Goal: Obtain resource: Download file/media

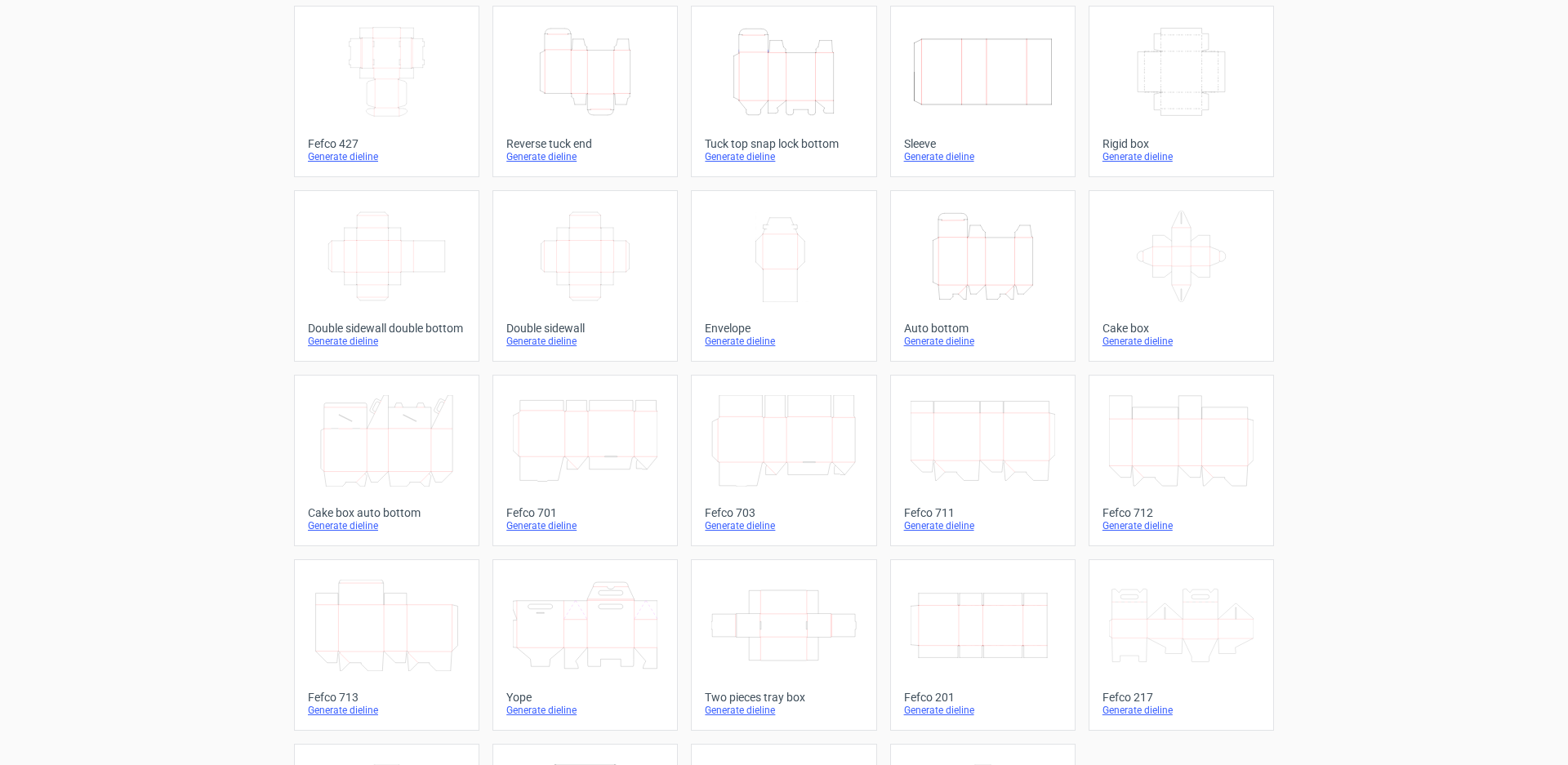
scroll to position [11, 0]
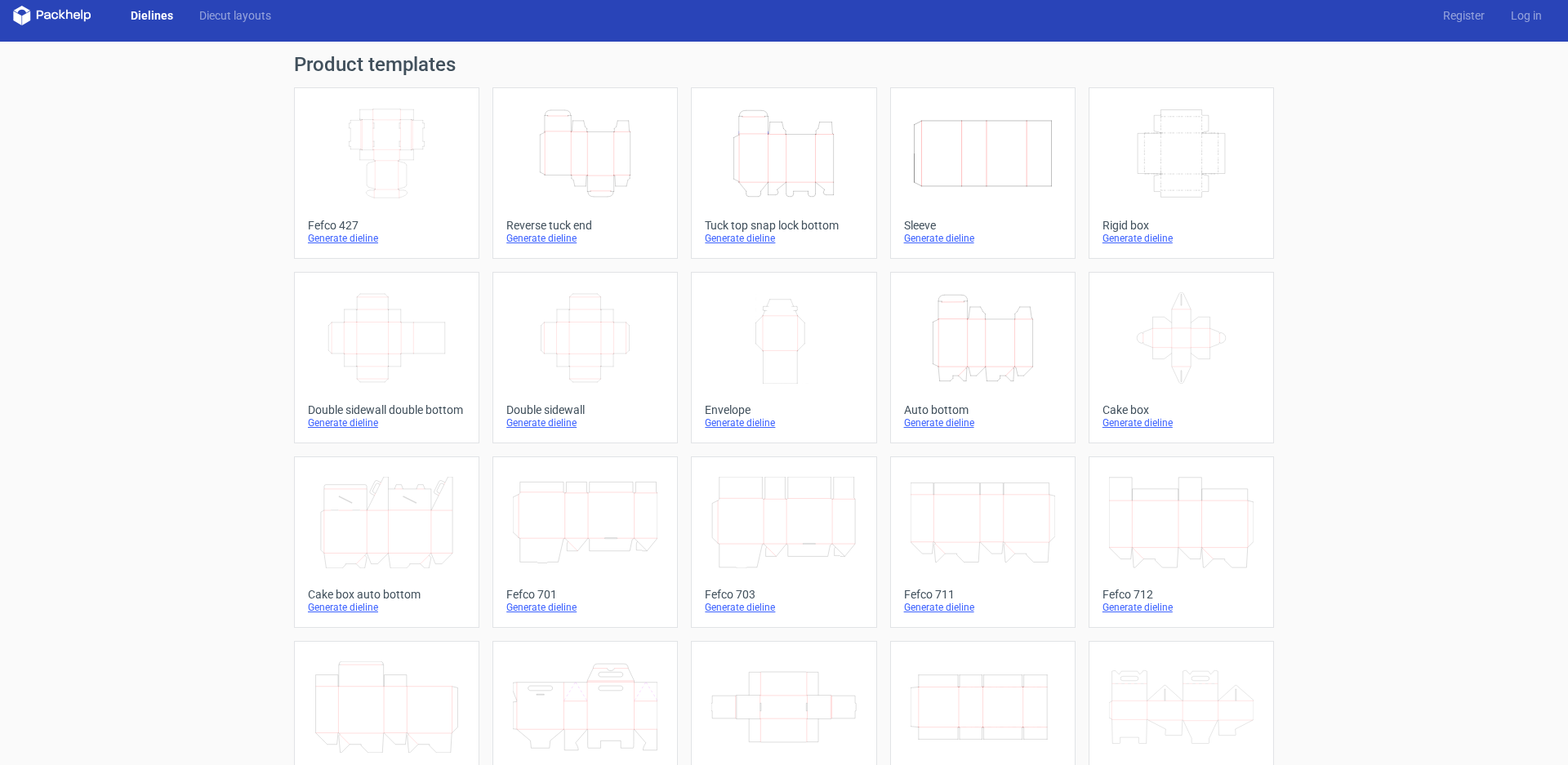
click at [529, 426] on div "Generate dieline" at bounding box center [585, 422] width 157 height 13
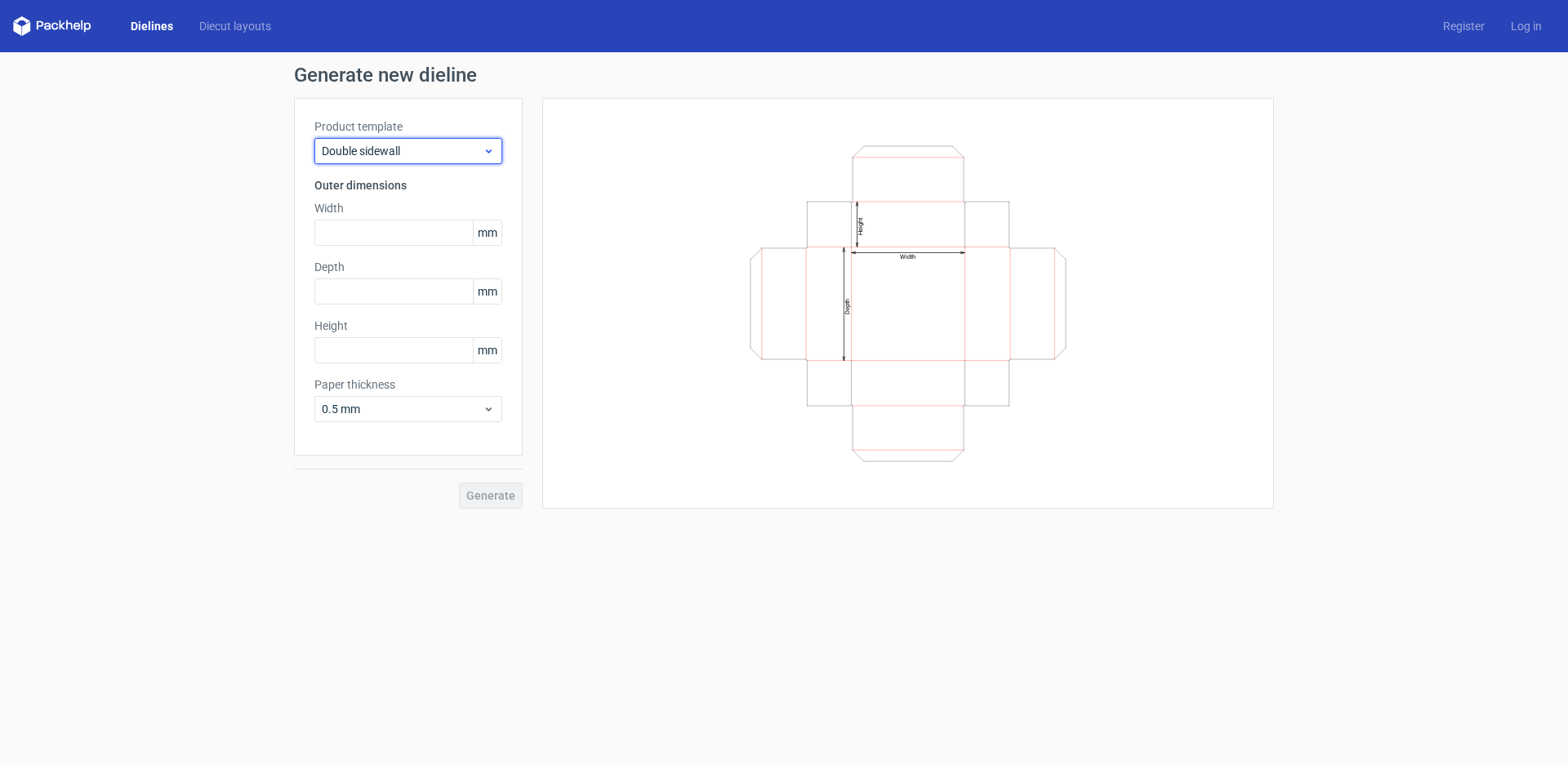
click at [486, 147] on icon at bounding box center [489, 150] width 12 height 13
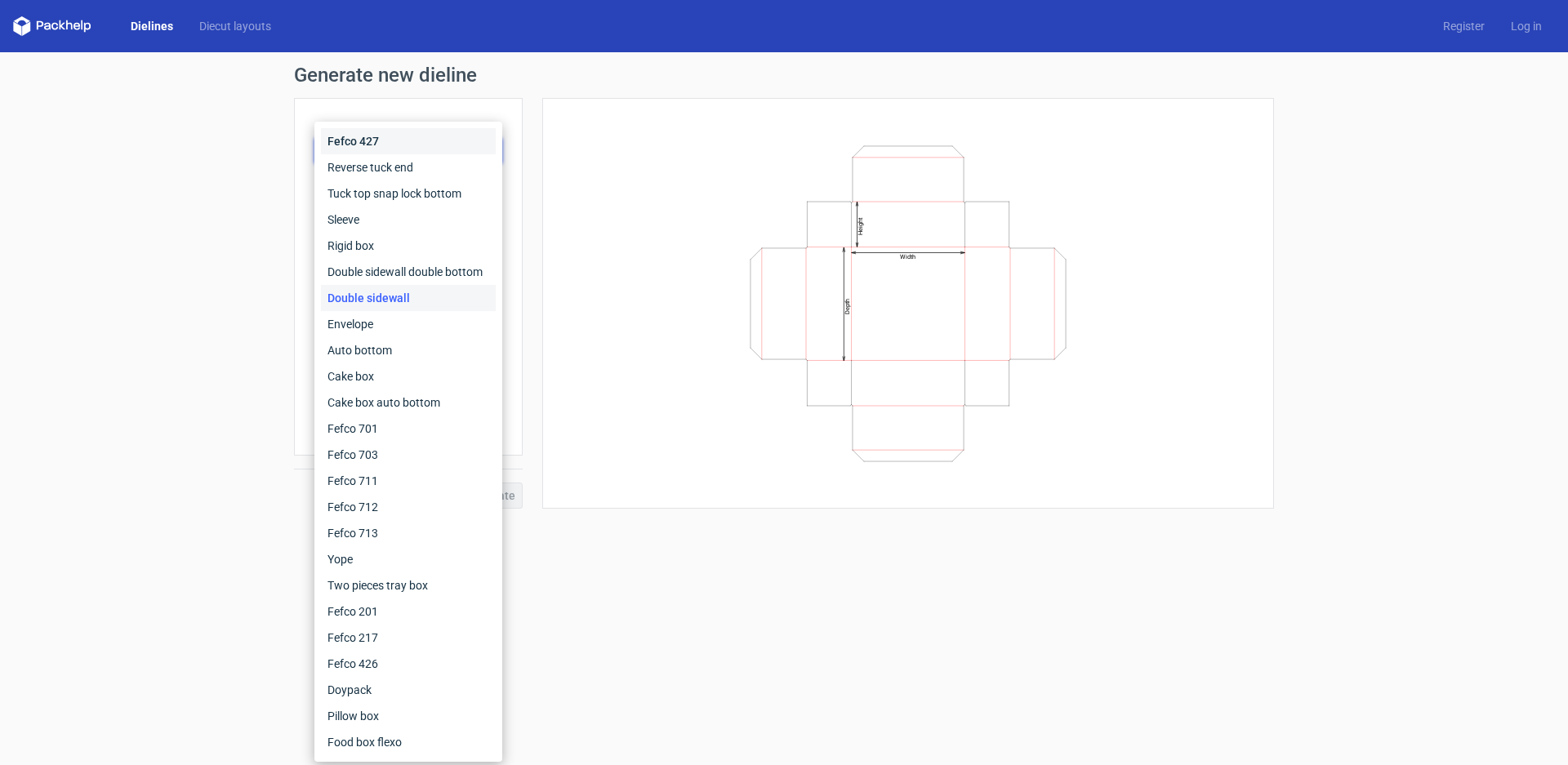
click at [486, 147] on div "Fefco 427" at bounding box center [408, 141] width 175 height 27
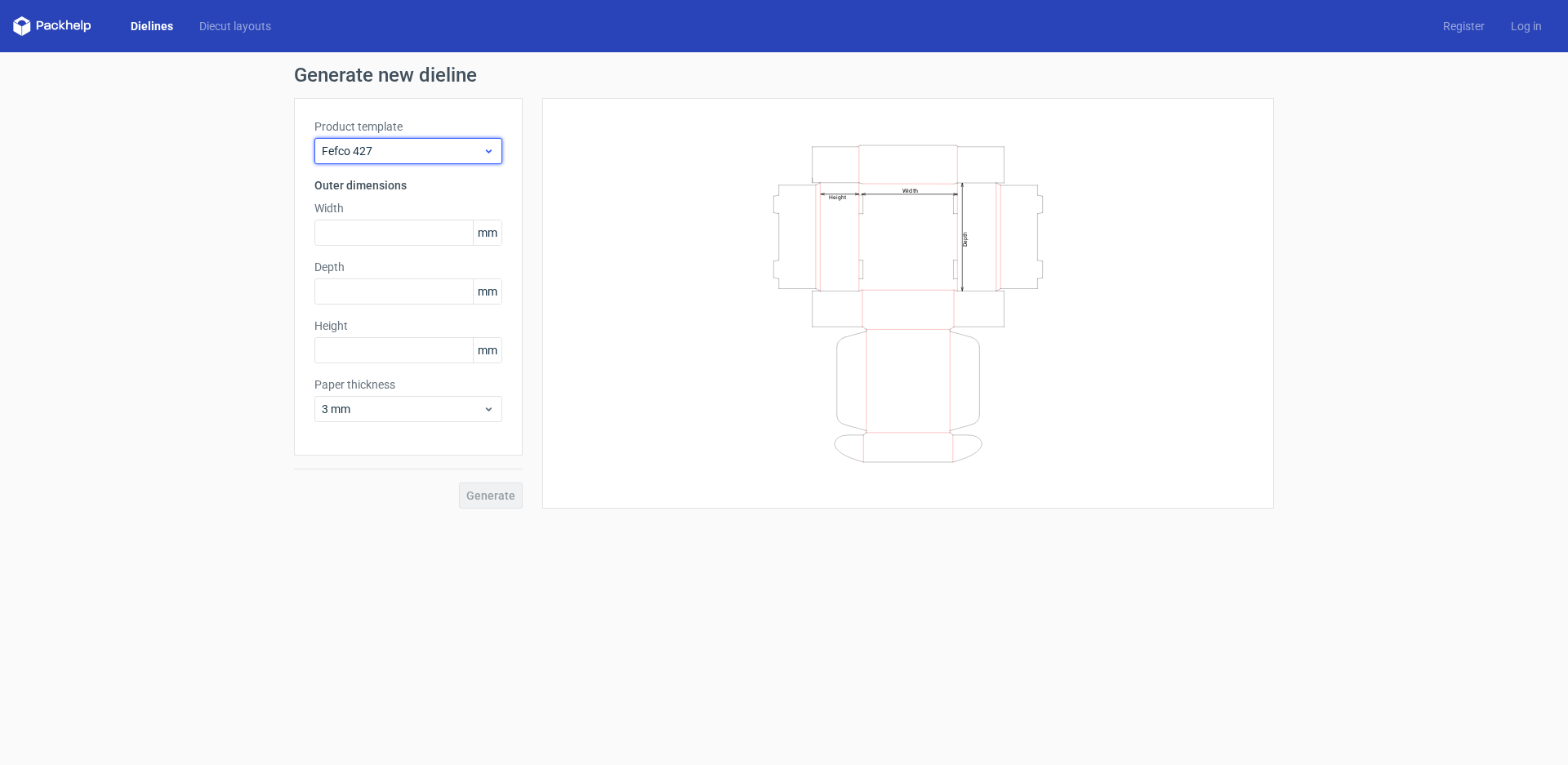
click at [478, 149] on span "Fefco 427" at bounding box center [402, 150] width 161 height 17
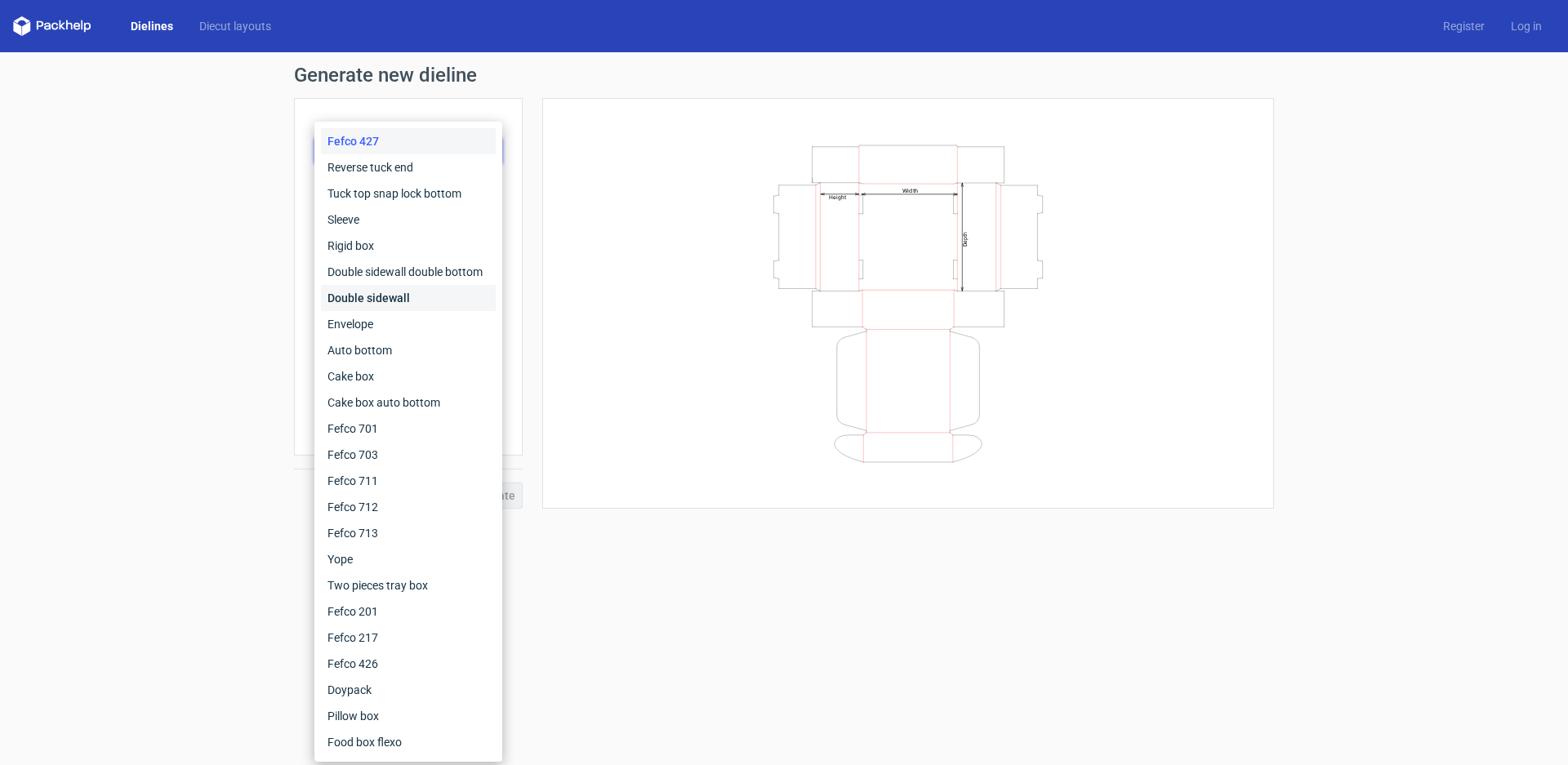
click at [440, 292] on div "Double sidewall" at bounding box center [408, 298] width 175 height 27
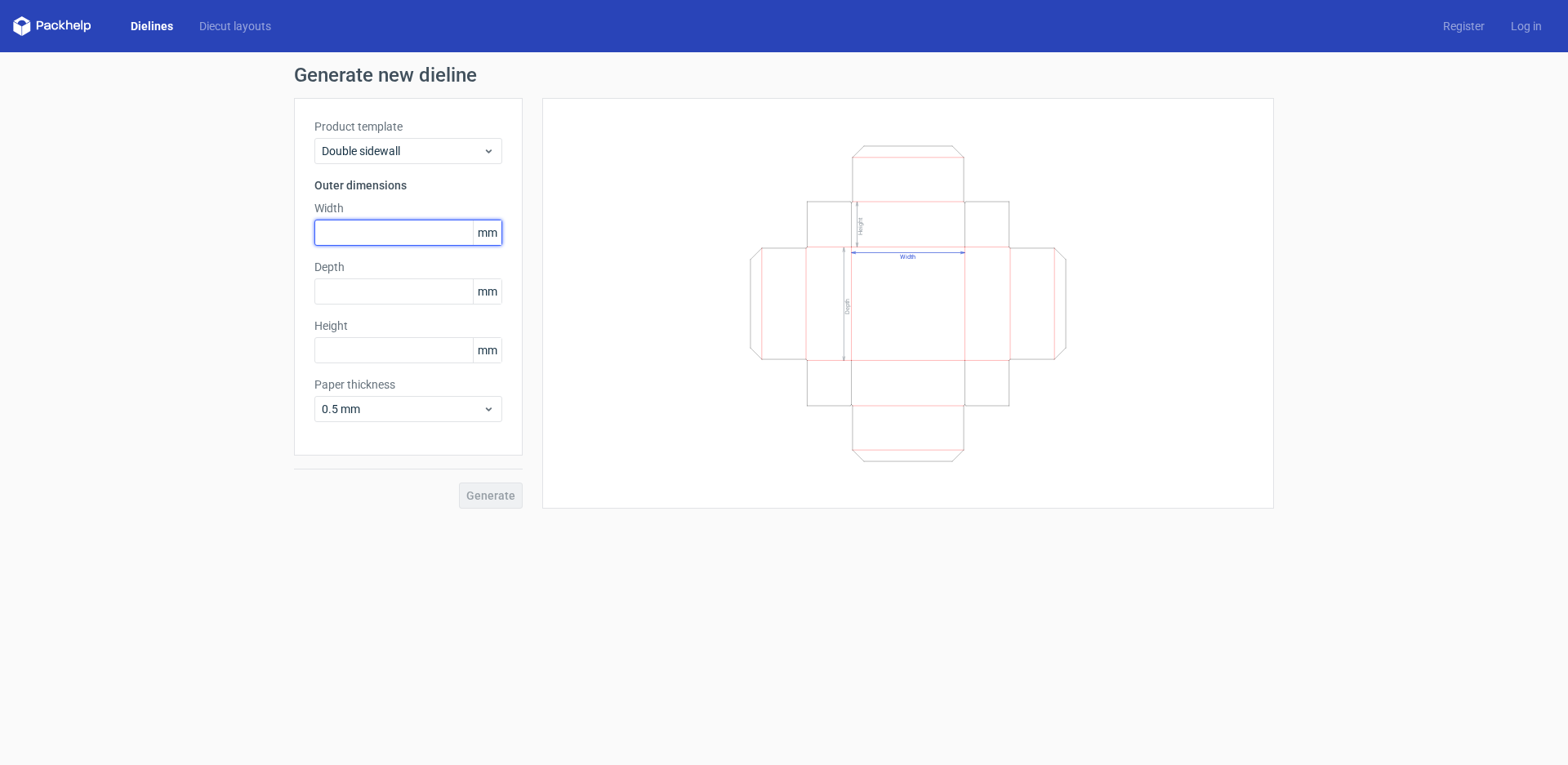
click at [450, 240] on input "text" at bounding box center [408, 232] width 188 height 27
type input "180"
click at [419, 289] on input "text" at bounding box center [408, 291] width 188 height 27
type input "250"
click at [407, 351] on input "text" at bounding box center [408, 350] width 188 height 27
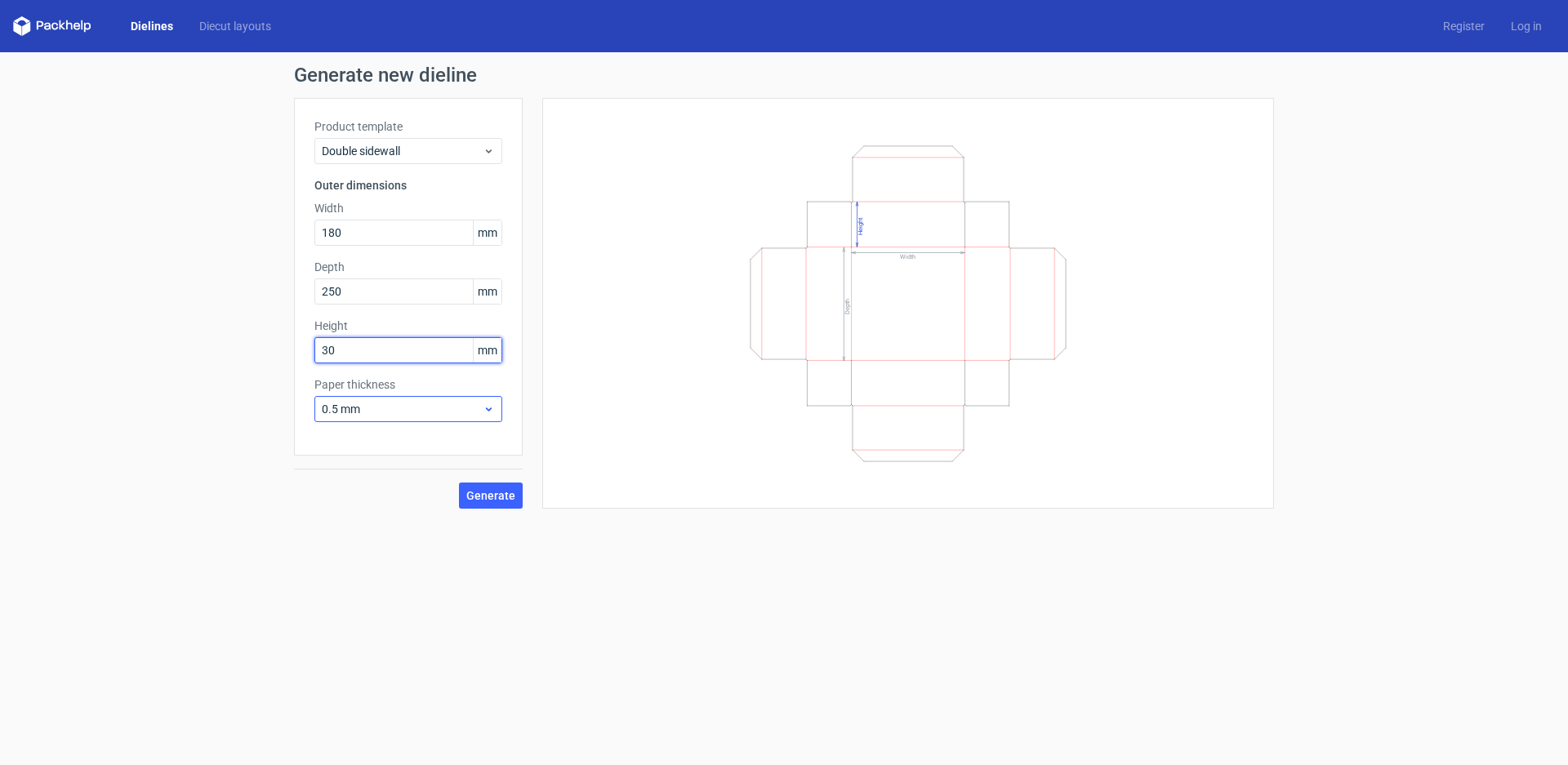
type input "30"
click at [407, 411] on span "0.5 mm" at bounding box center [402, 409] width 161 height 17
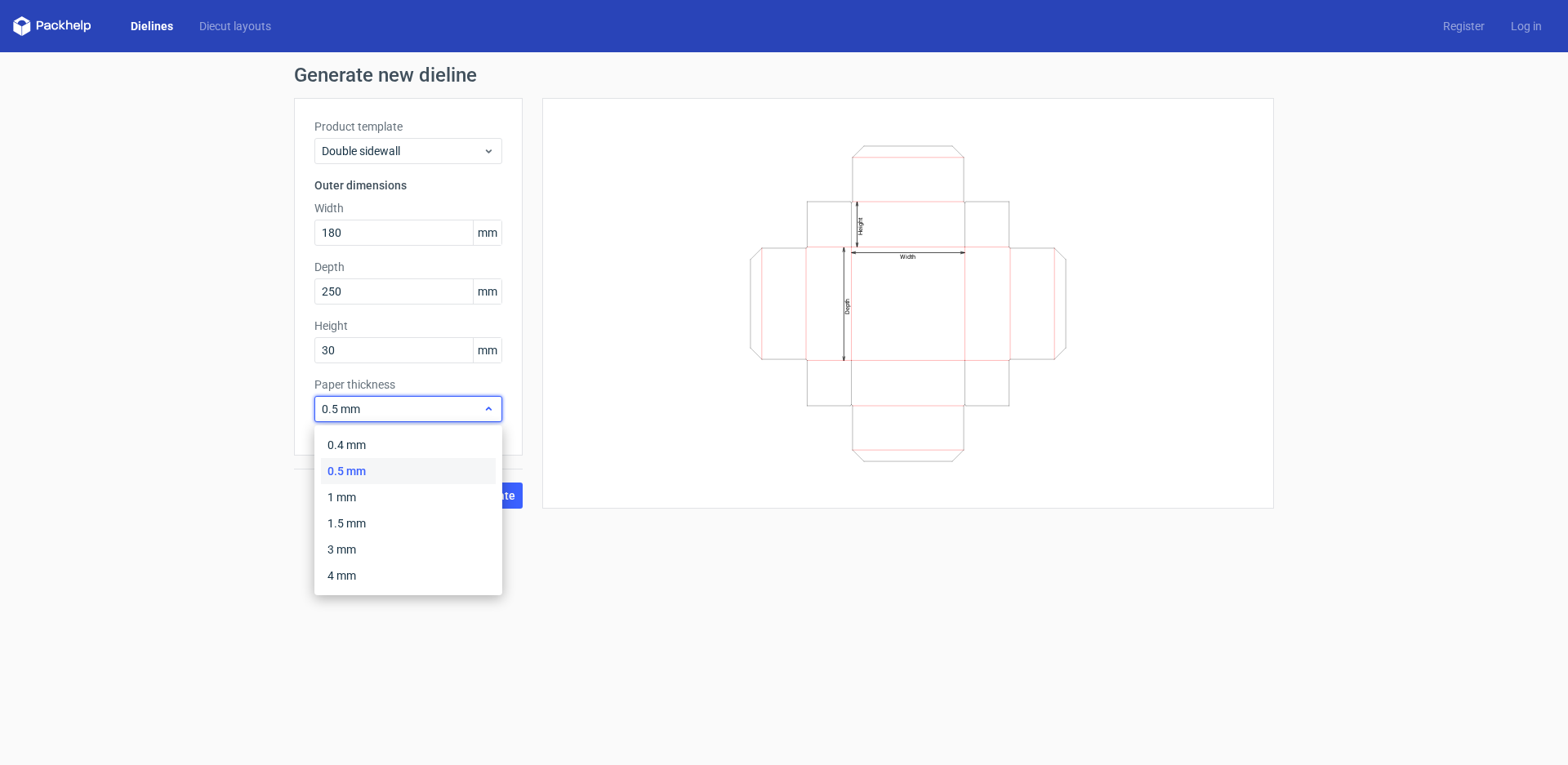
click at [407, 411] on span "0.5 mm" at bounding box center [402, 409] width 161 height 17
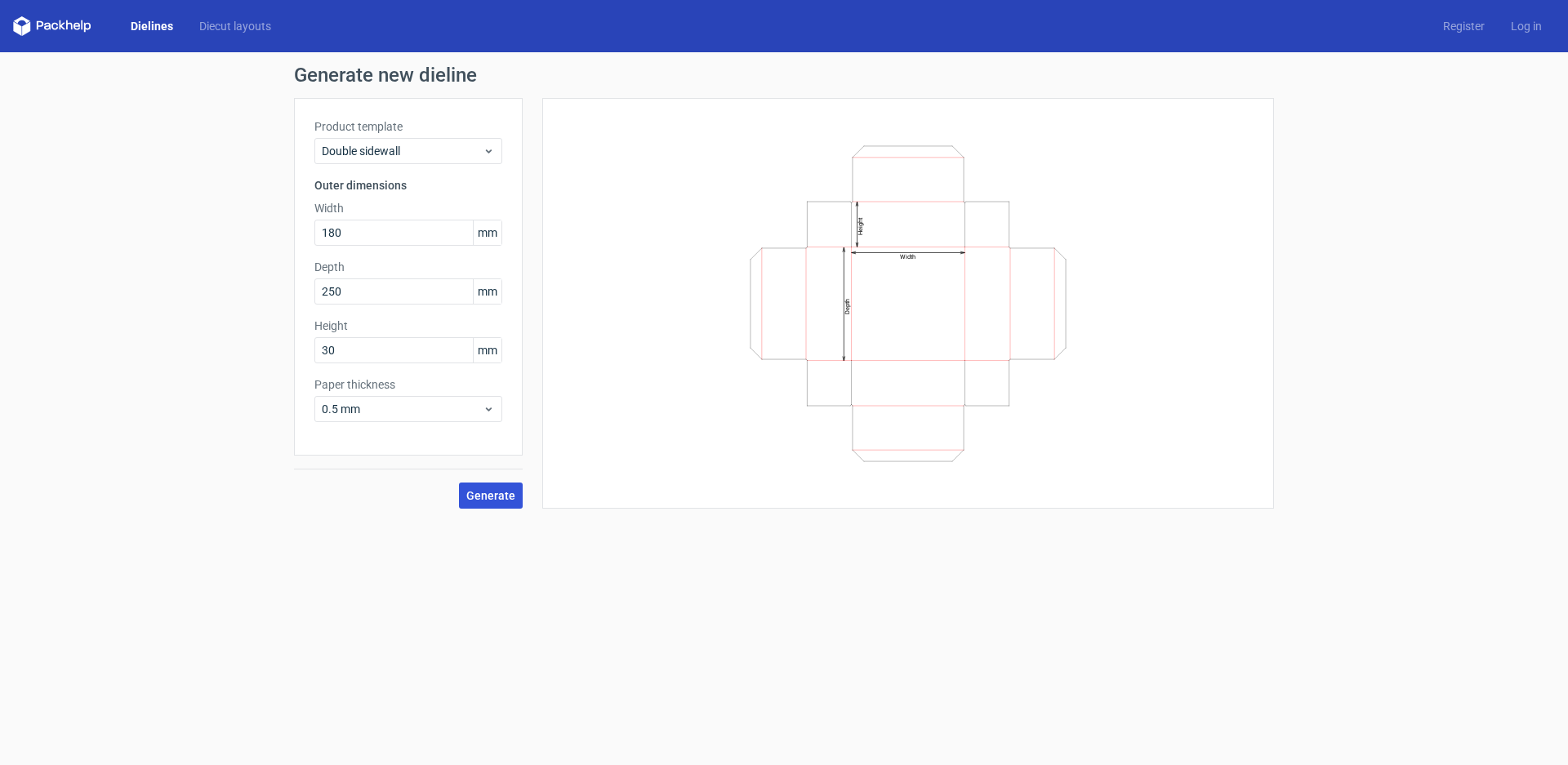
click at [499, 490] on span "Generate" at bounding box center [491, 496] width 49 height 12
click at [485, 153] on icon at bounding box center [489, 150] width 12 height 13
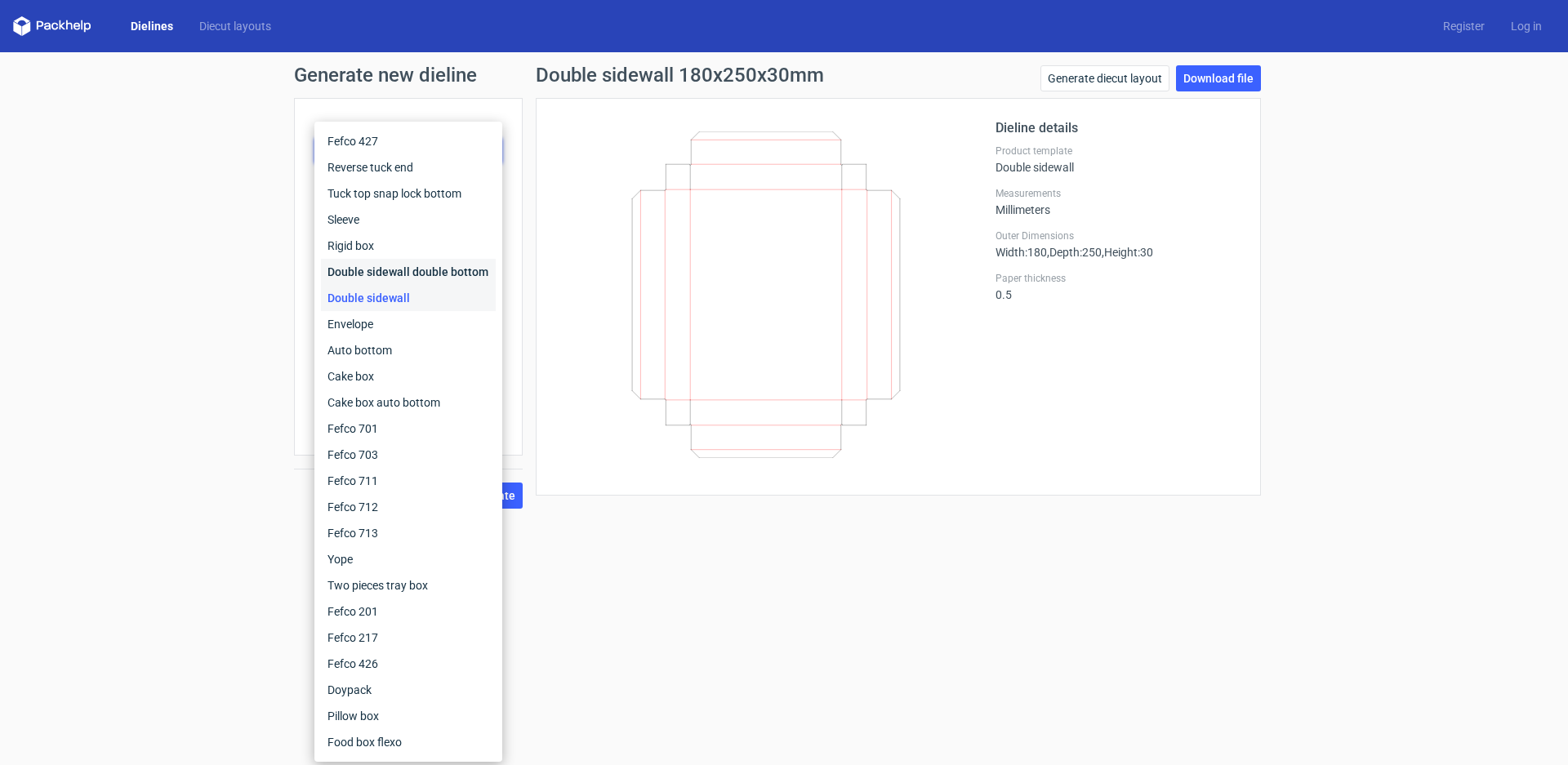
click at [441, 264] on div "Double sidewall double bottom" at bounding box center [408, 271] width 175 height 27
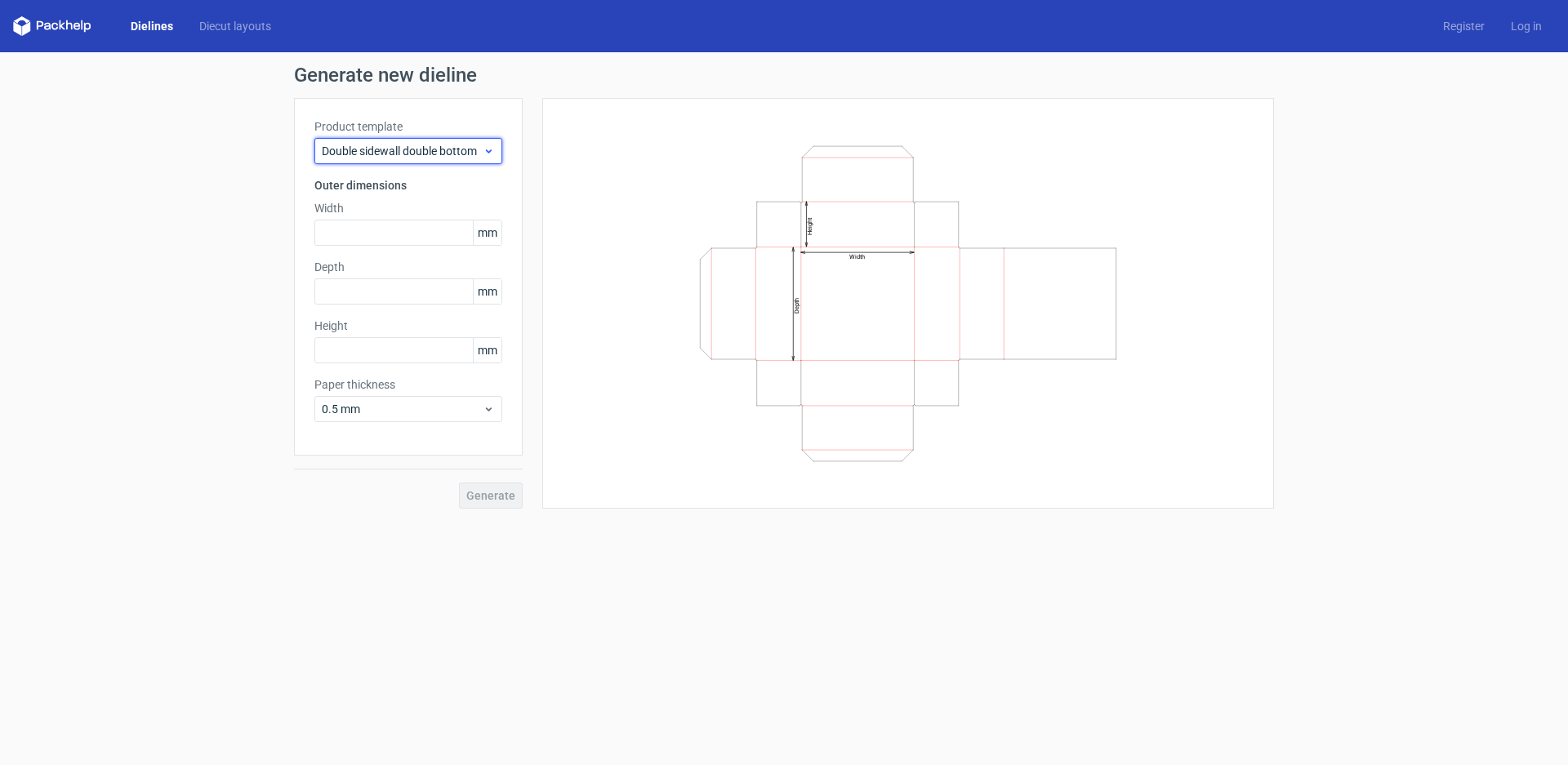
click at [488, 152] on icon at bounding box center [489, 150] width 12 height 13
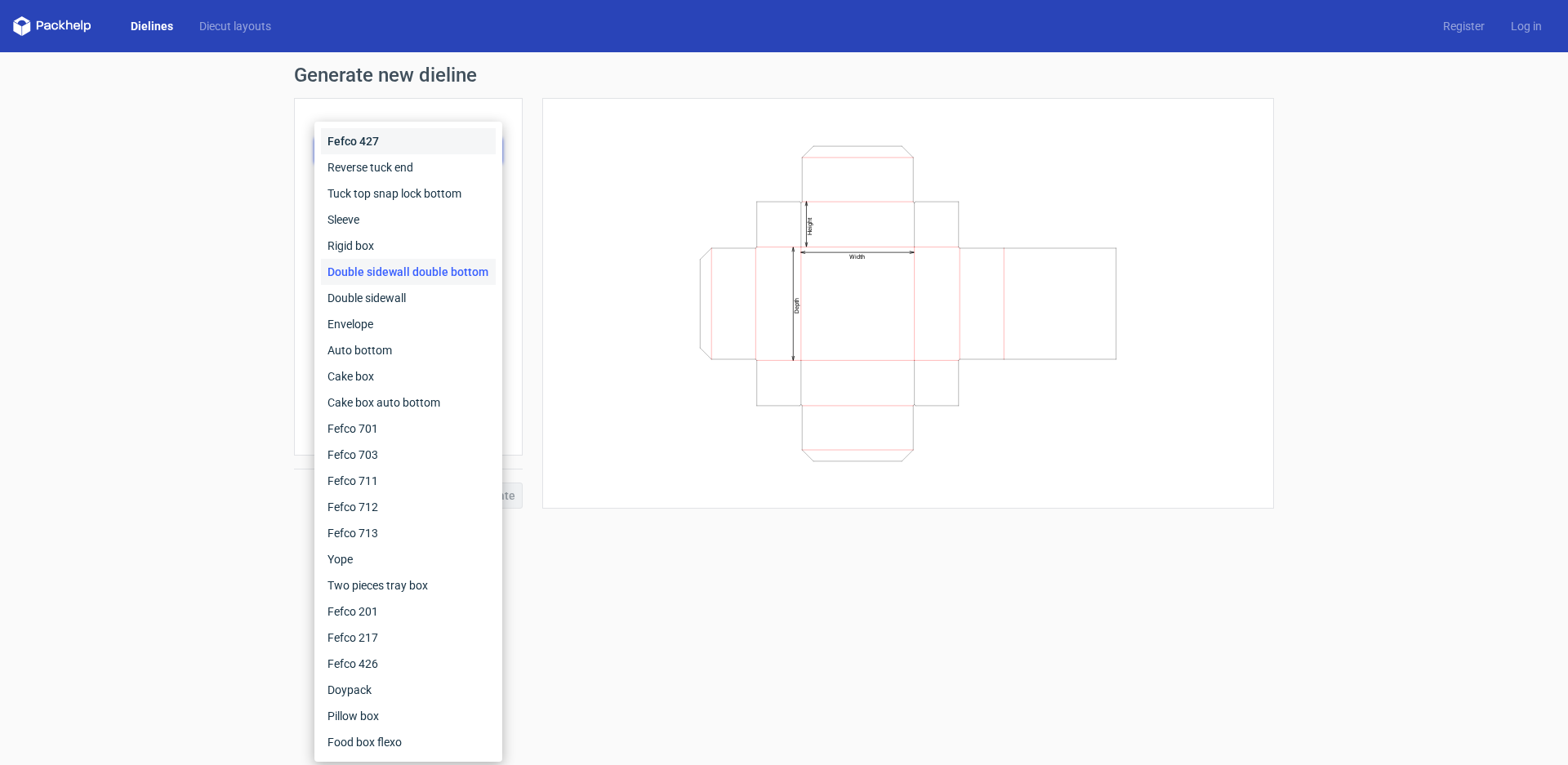
click at [428, 145] on div "Fefco 427" at bounding box center [408, 141] width 175 height 27
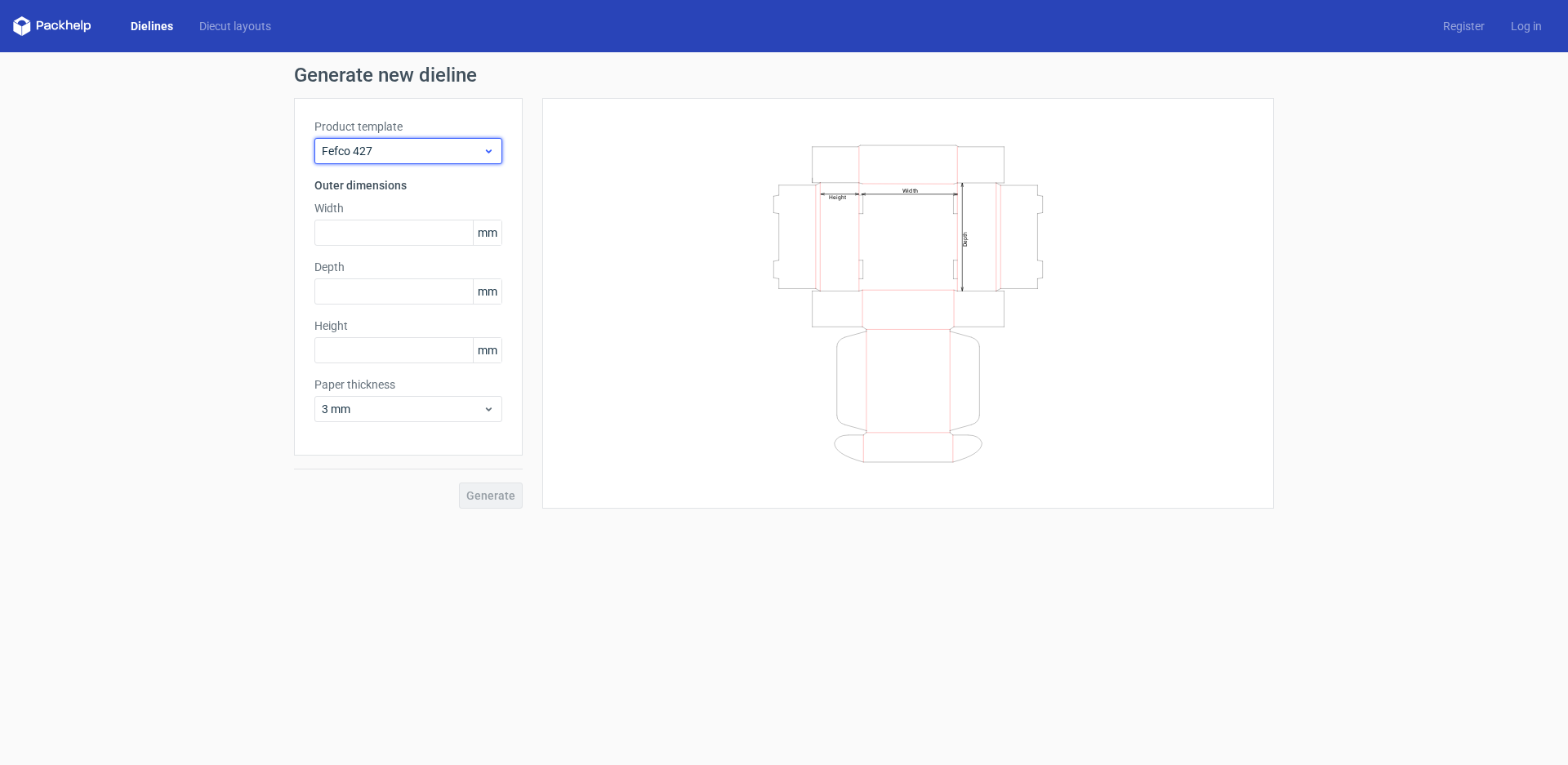
click at [452, 153] on span "Fefco 427" at bounding box center [402, 150] width 161 height 17
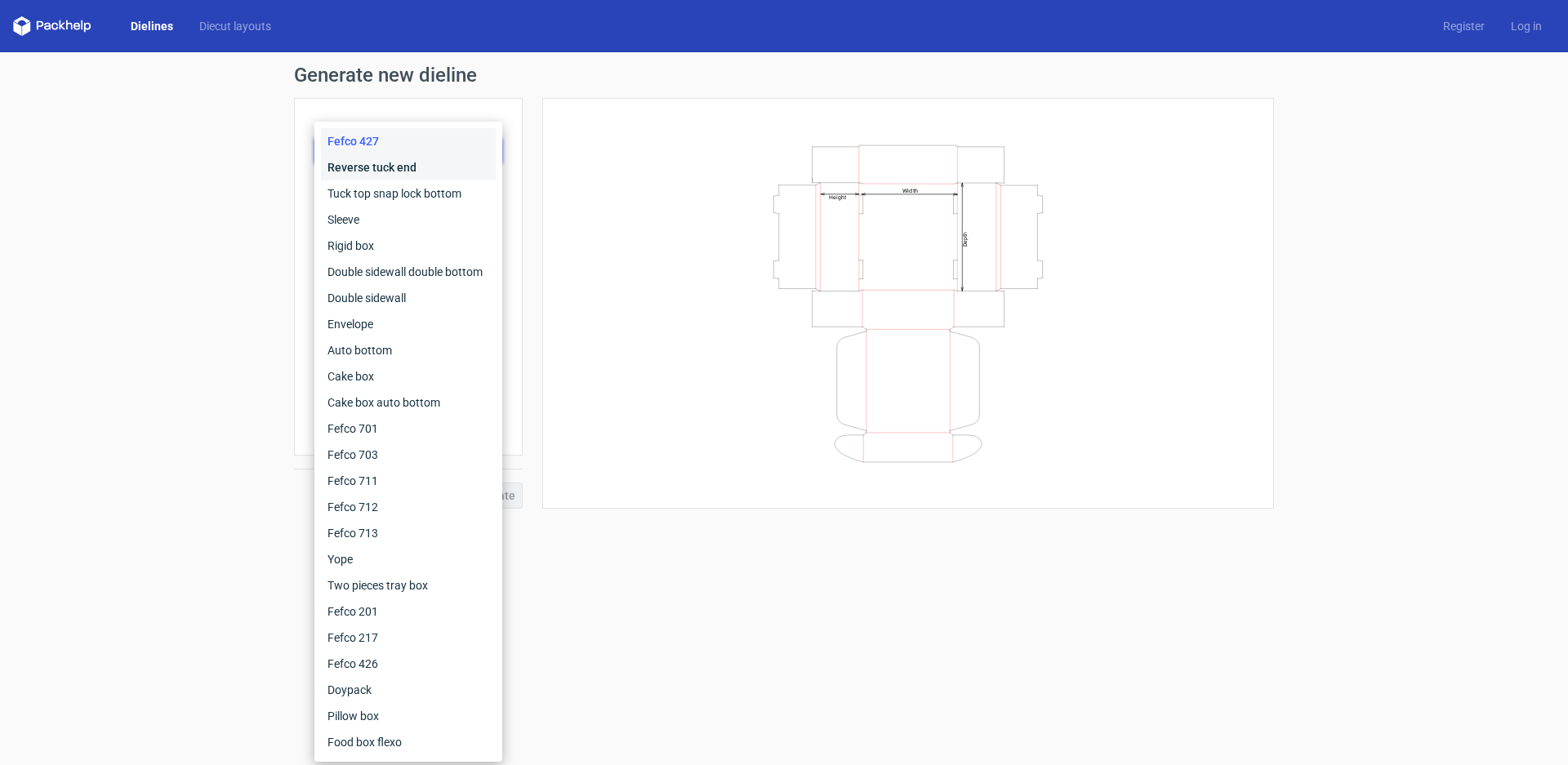
click at [421, 166] on div "Reverse tuck end" at bounding box center [408, 167] width 175 height 27
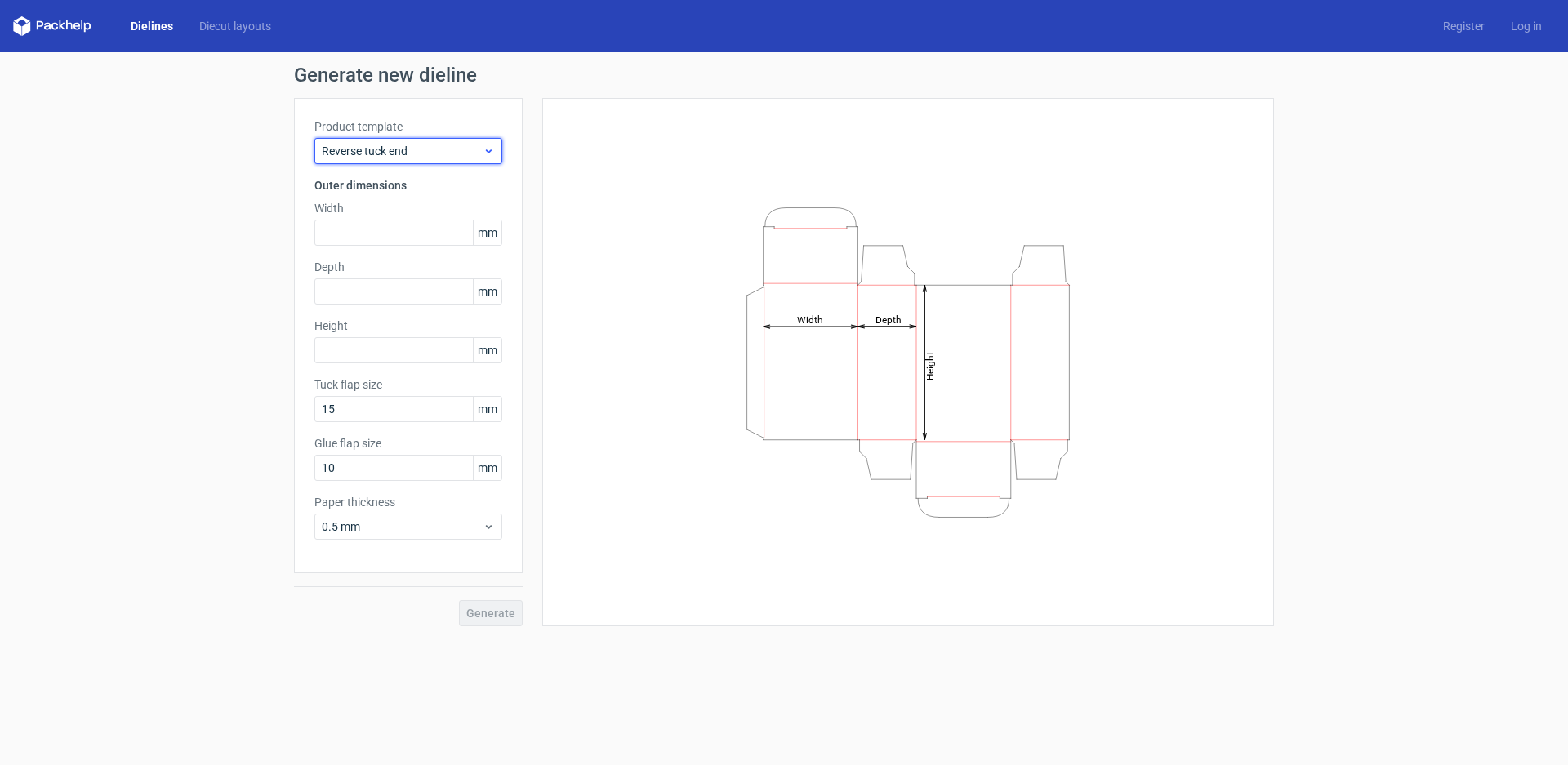
click at [460, 155] on span "Reverse tuck end" at bounding box center [402, 150] width 161 height 17
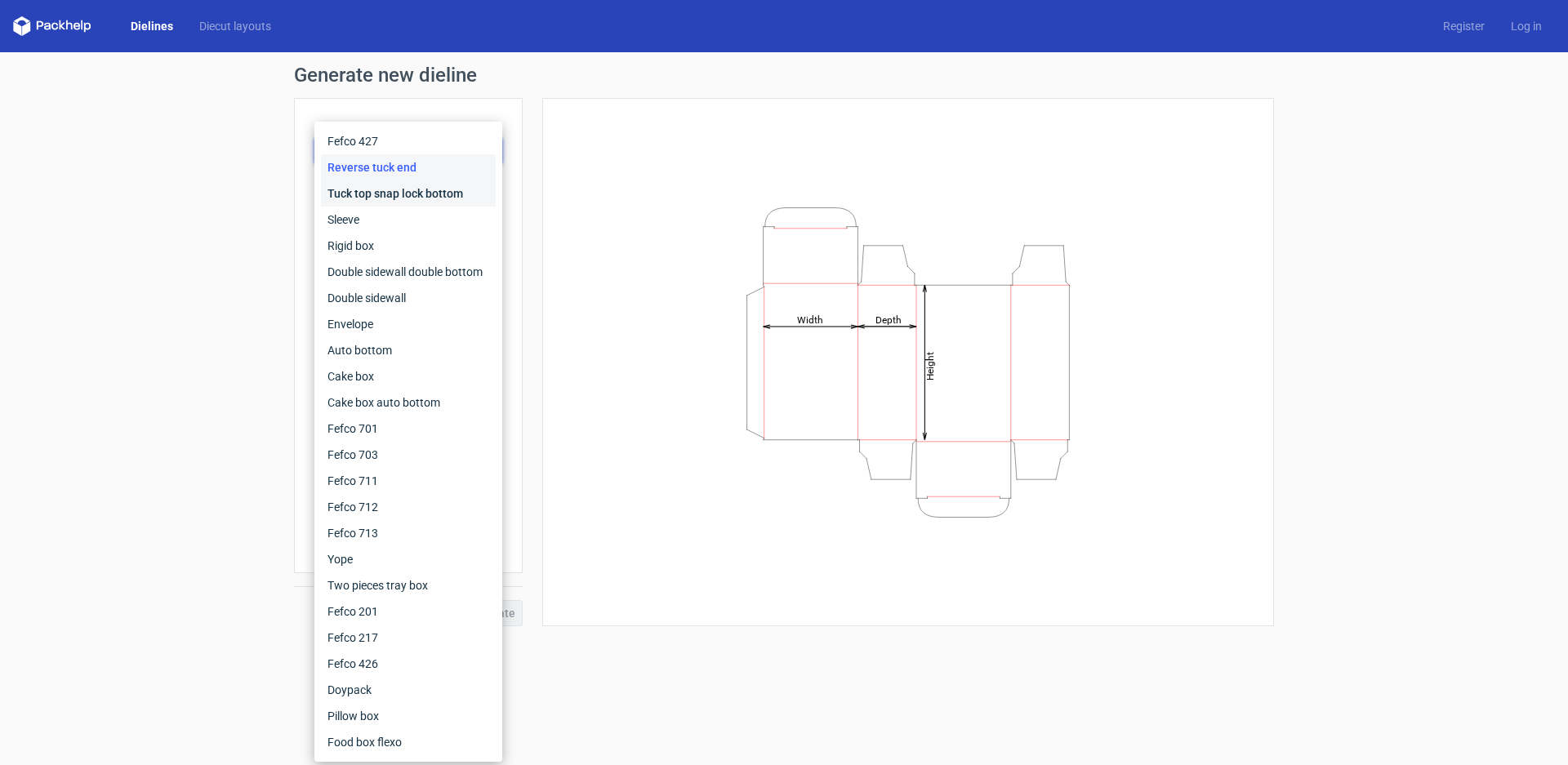
click at [462, 190] on div "Tuck top snap lock bottom" at bounding box center [408, 193] width 175 height 27
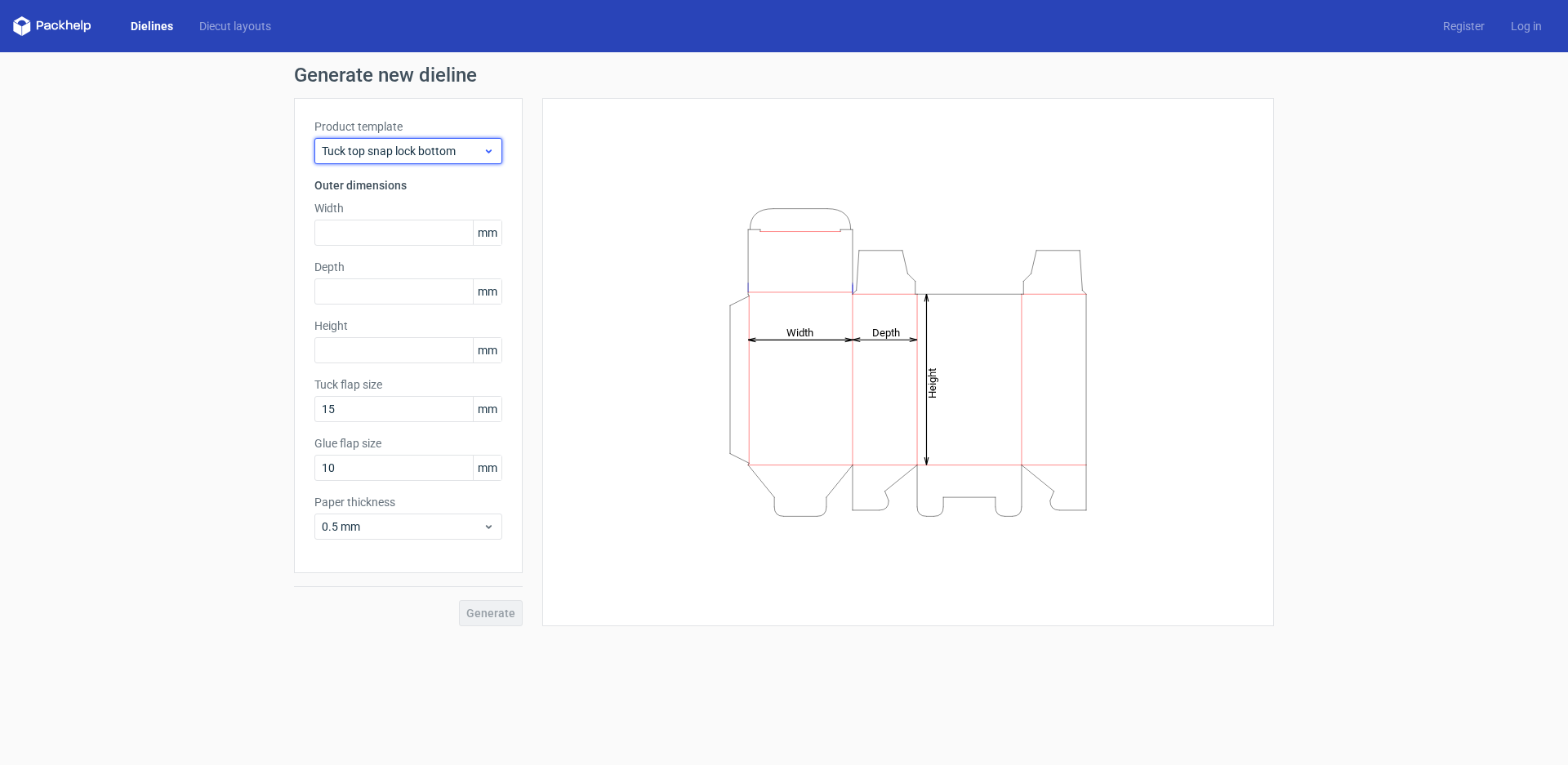
click at [484, 155] on icon at bounding box center [489, 150] width 12 height 13
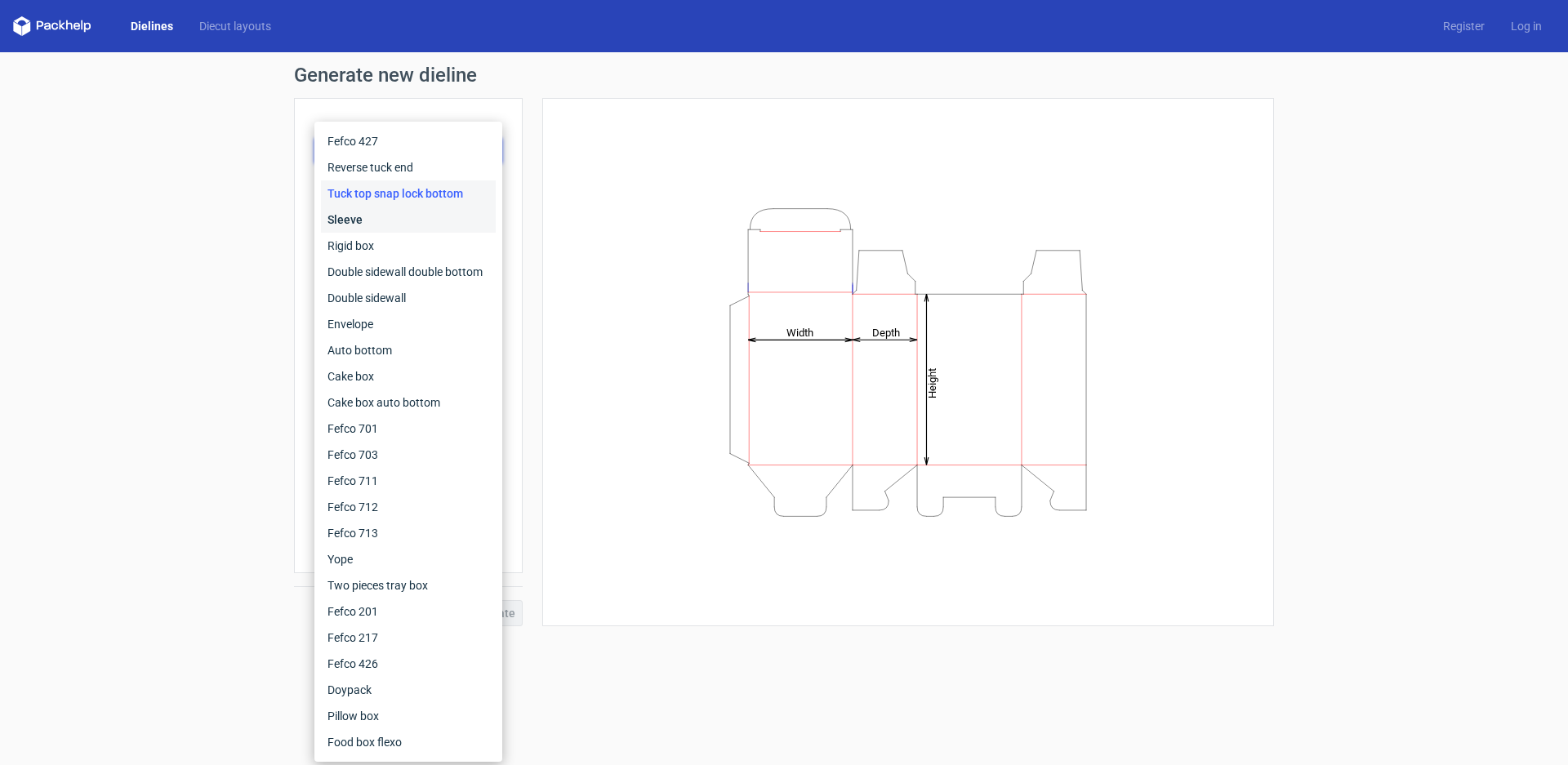
click at [464, 221] on div "Sleeve" at bounding box center [408, 219] width 175 height 27
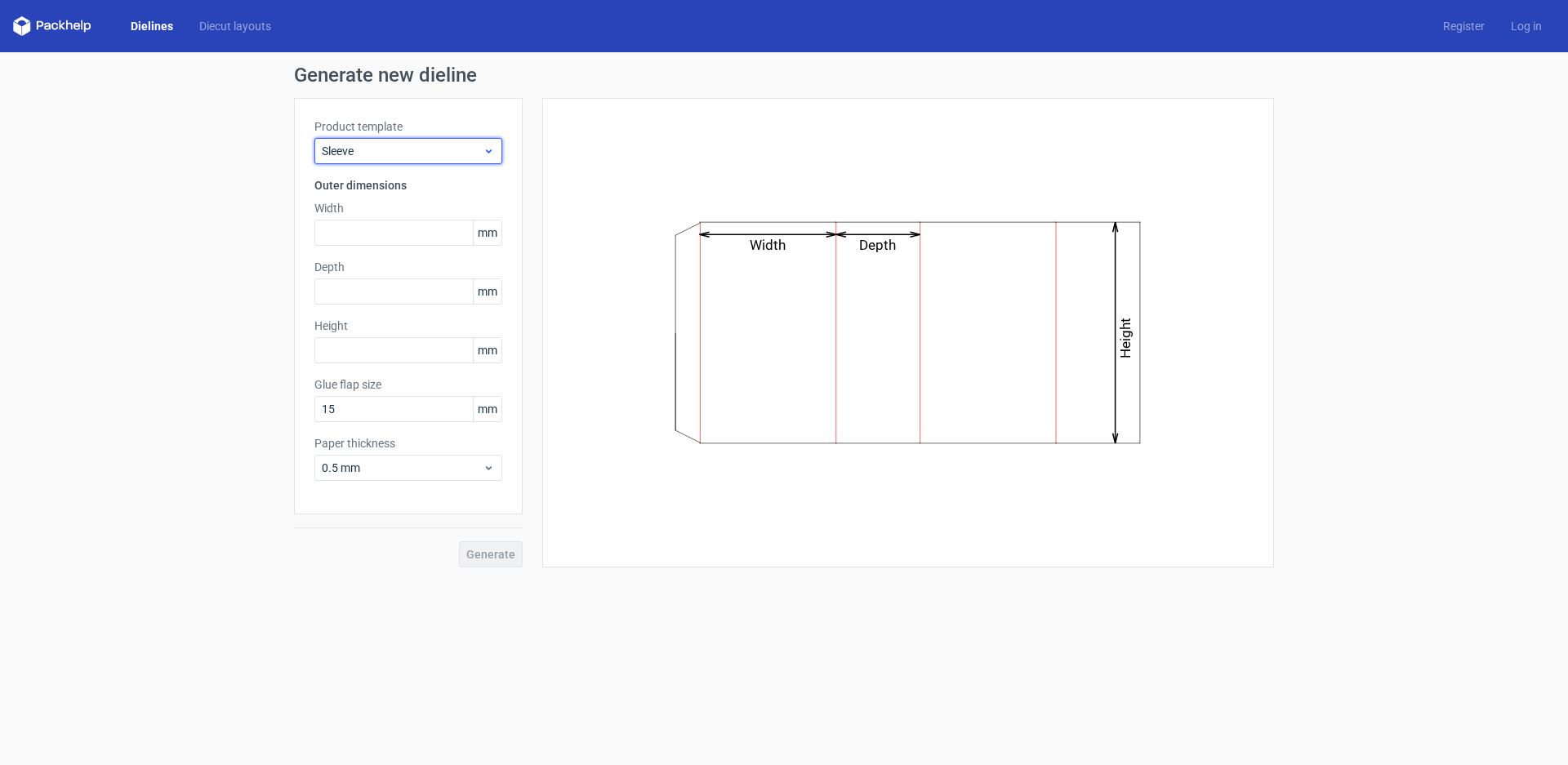
click at [483, 151] on icon at bounding box center [489, 150] width 12 height 13
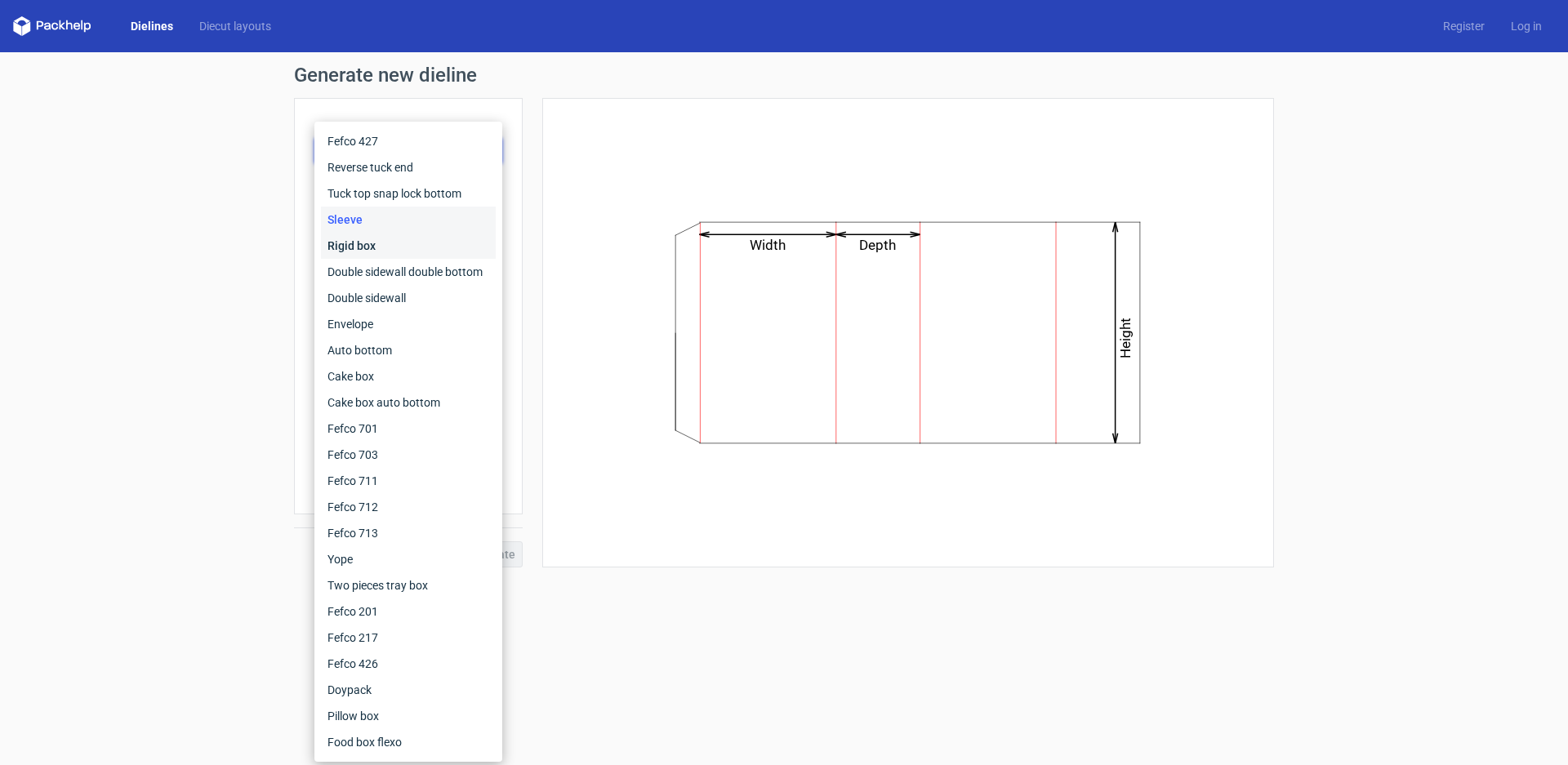
click at [398, 254] on div "Rigid box" at bounding box center [408, 246] width 175 height 27
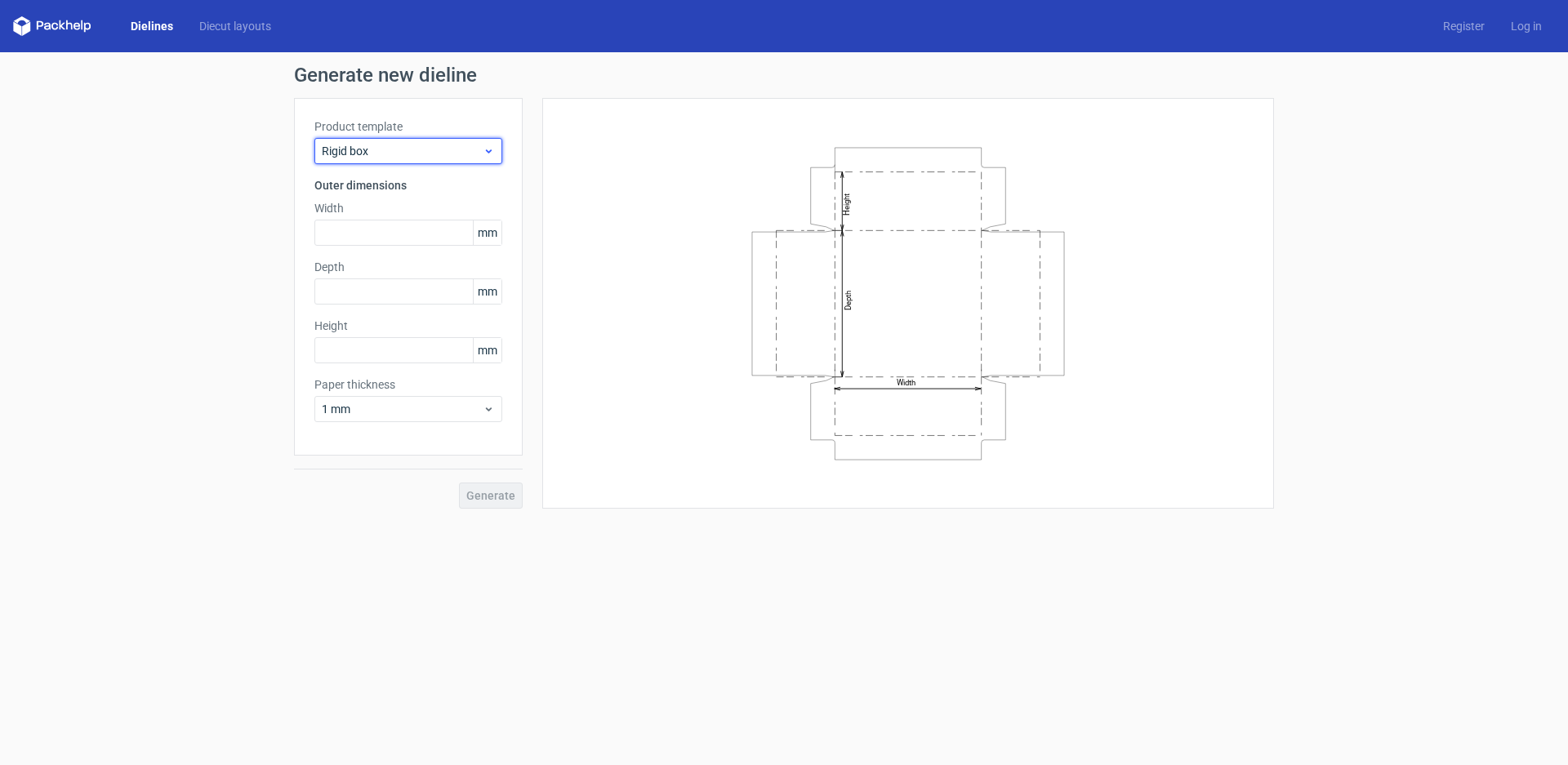
click at [485, 151] on icon at bounding box center [489, 150] width 12 height 13
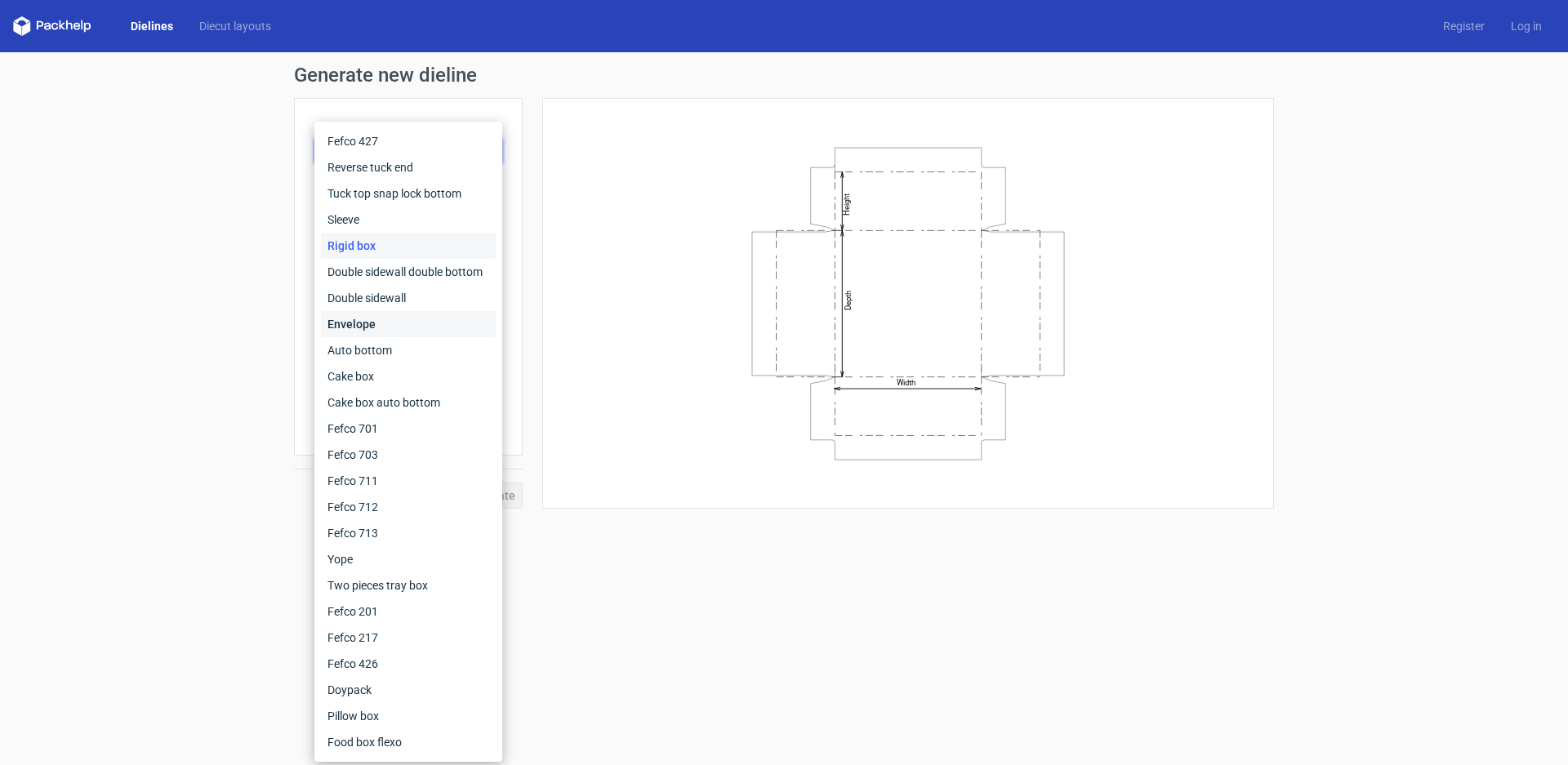
click at [392, 328] on div "Envelope" at bounding box center [408, 324] width 175 height 27
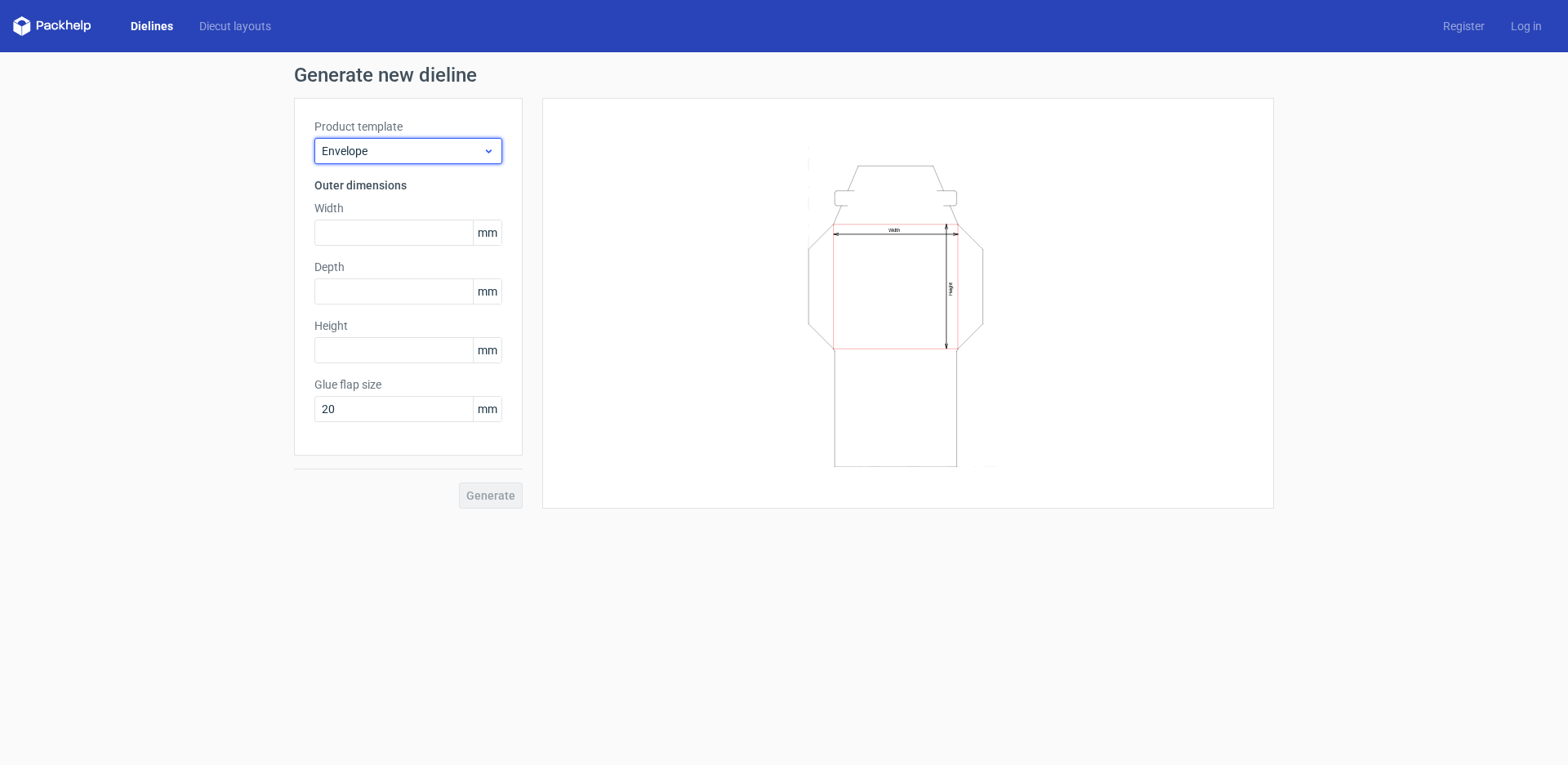
click at [490, 155] on icon at bounding box center [489, 150] width 12 height 13
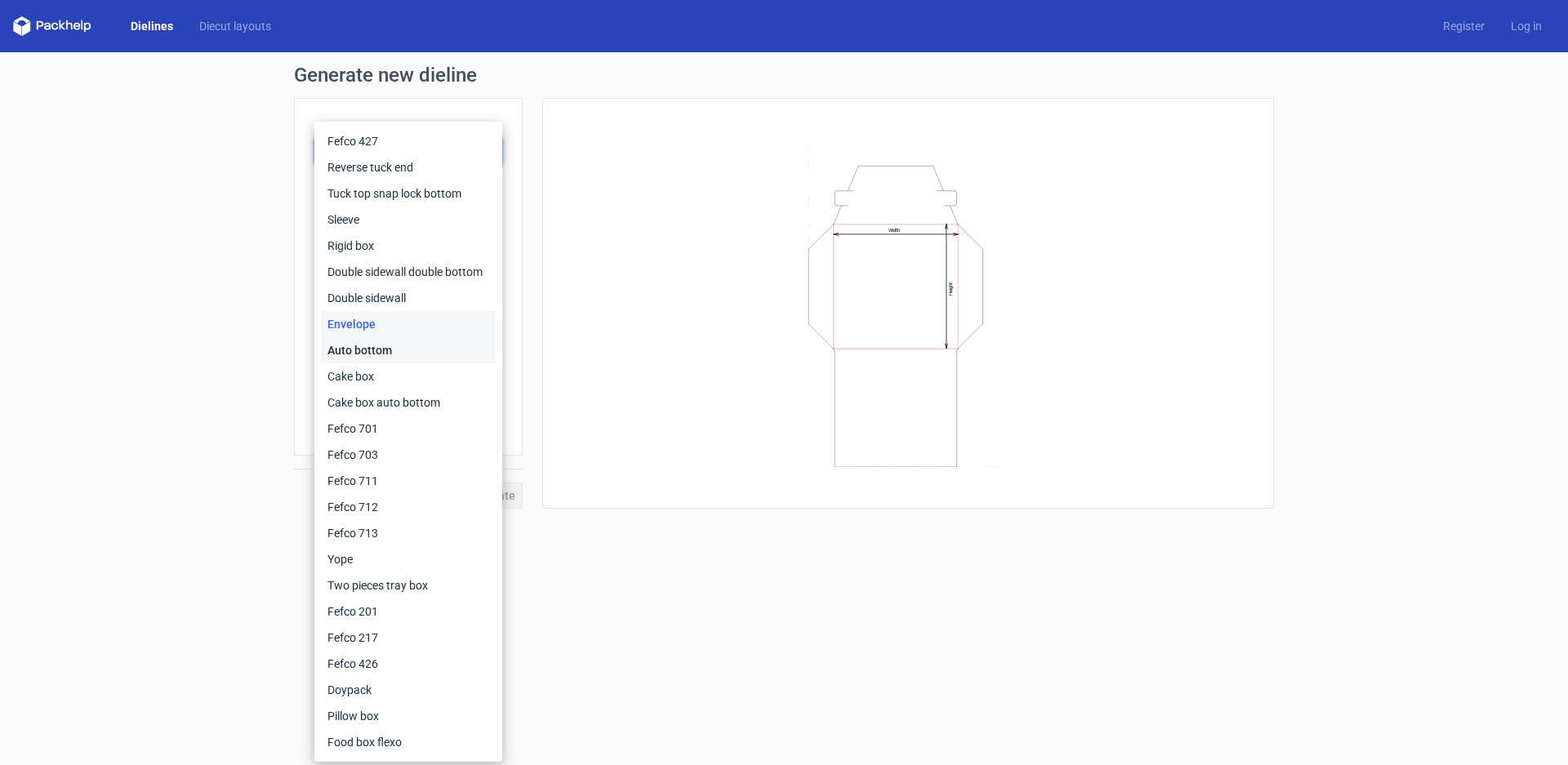
click at [393, 353] on div "Auto bottom" at bounding box center [408, 350] width 175 height 27
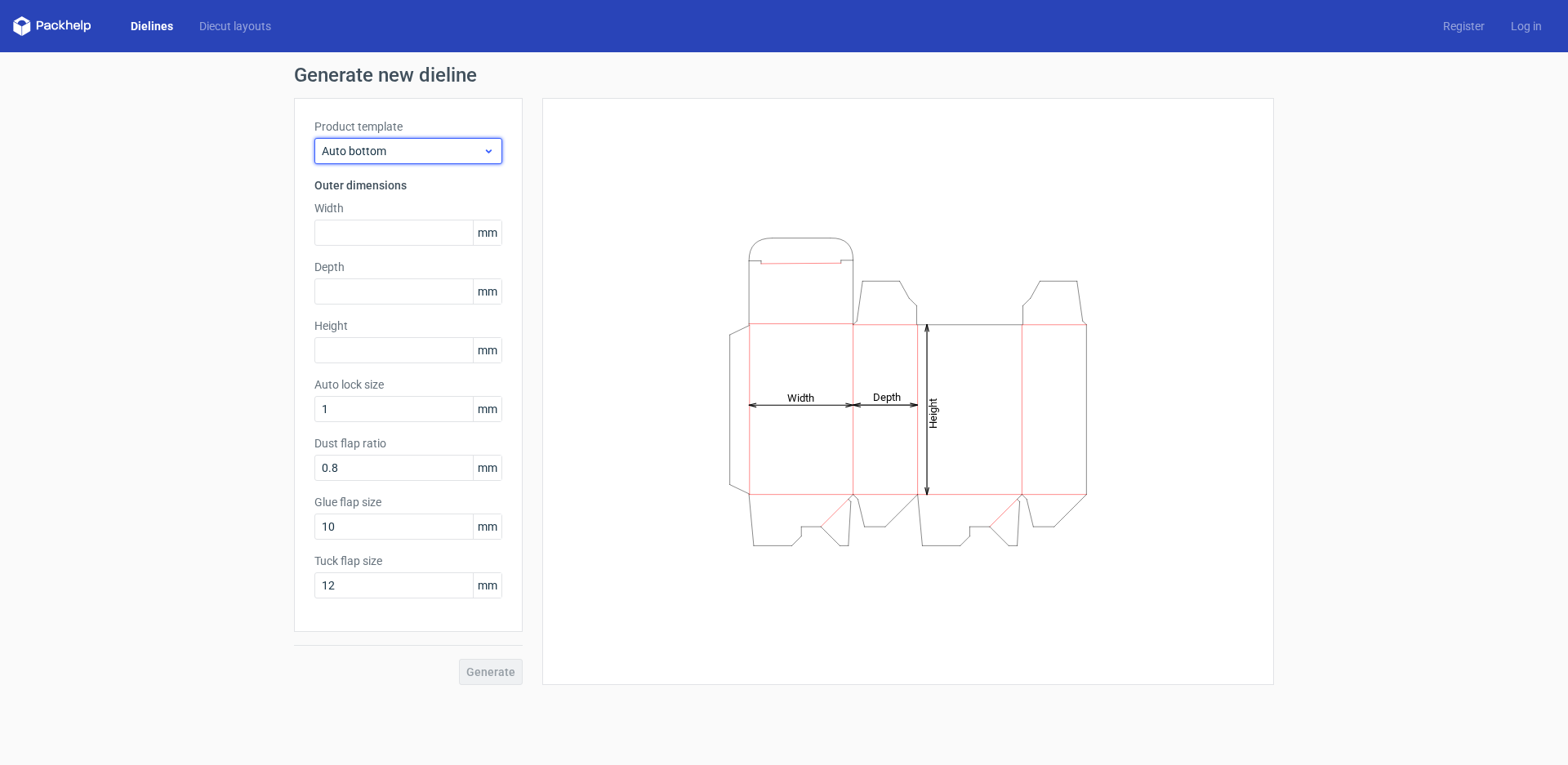
click at [483, 151] on icon at bounding box center [489, 150] width 12 height 13
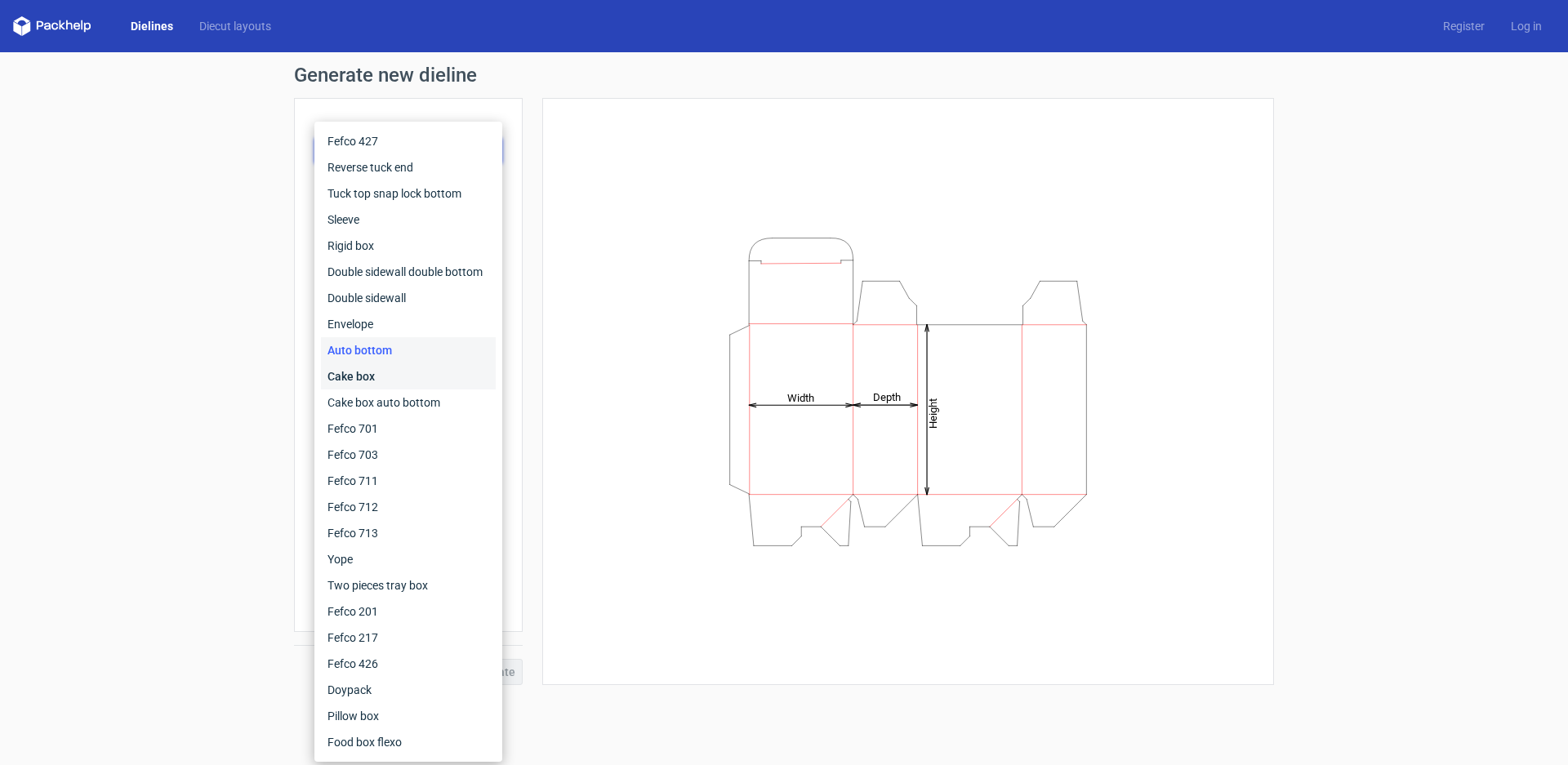
click at [411, 373] on div "Cake box" at bounding box center [408, 376] width 175 height 27
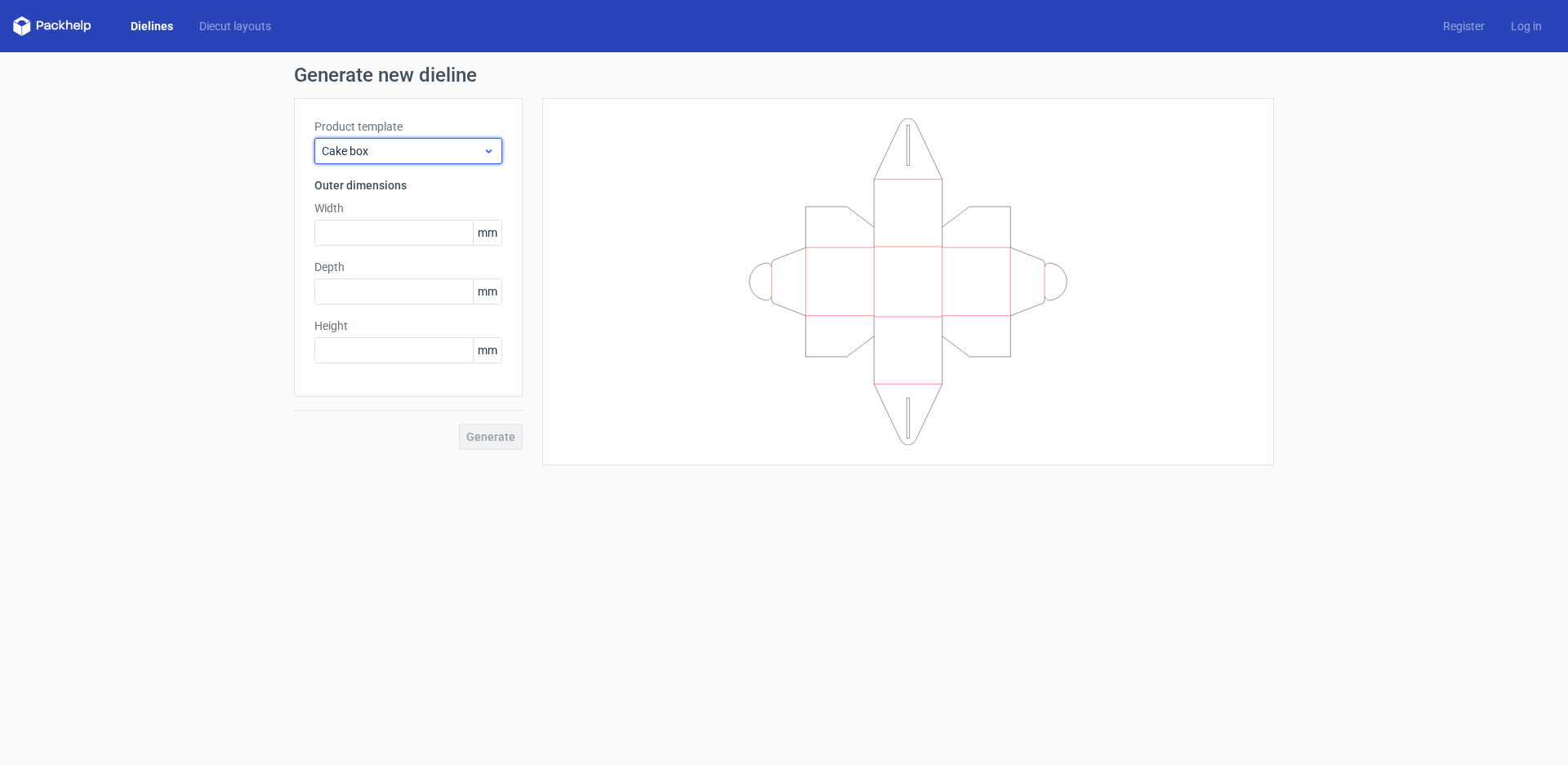
click at [484, 151] on icon at bounding box center [489, 150] width 12 height 13
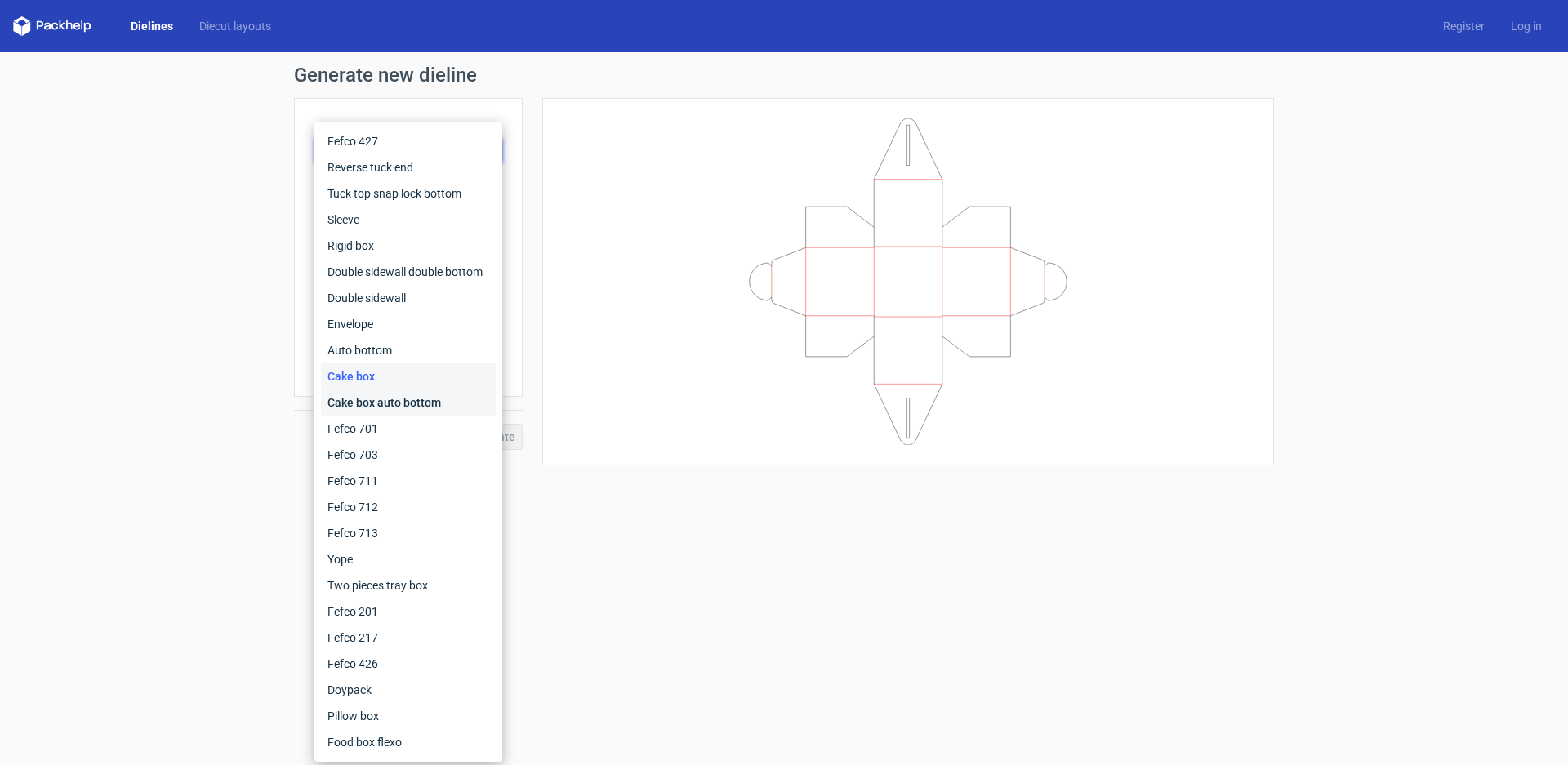
click at [421, 406] on div "Cake box auto bottom" at bounding box center [408, 402] width 175 height 27
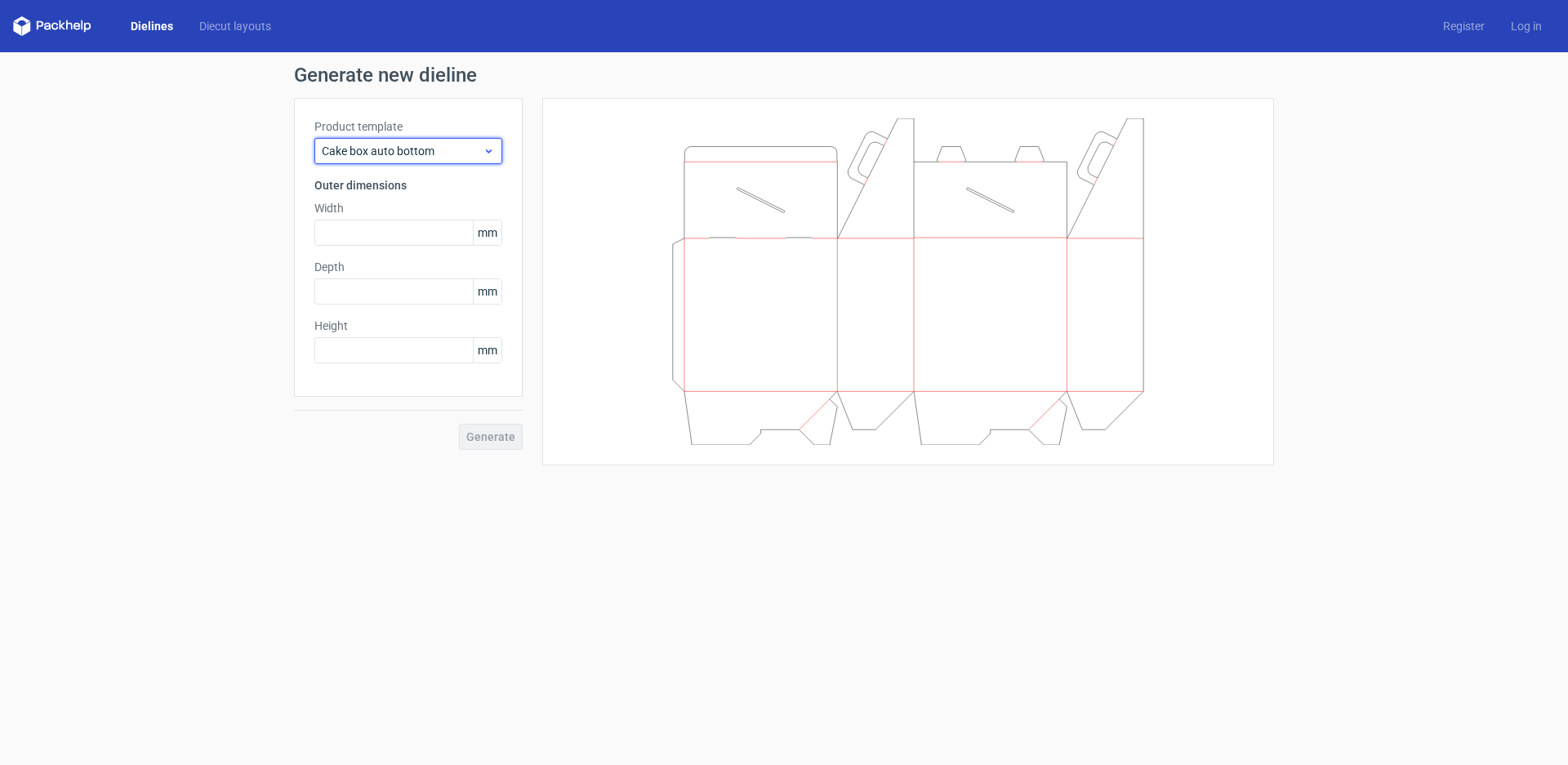
click at [485, 151] on icon at bounding box center [489, 150] width 12 height 13
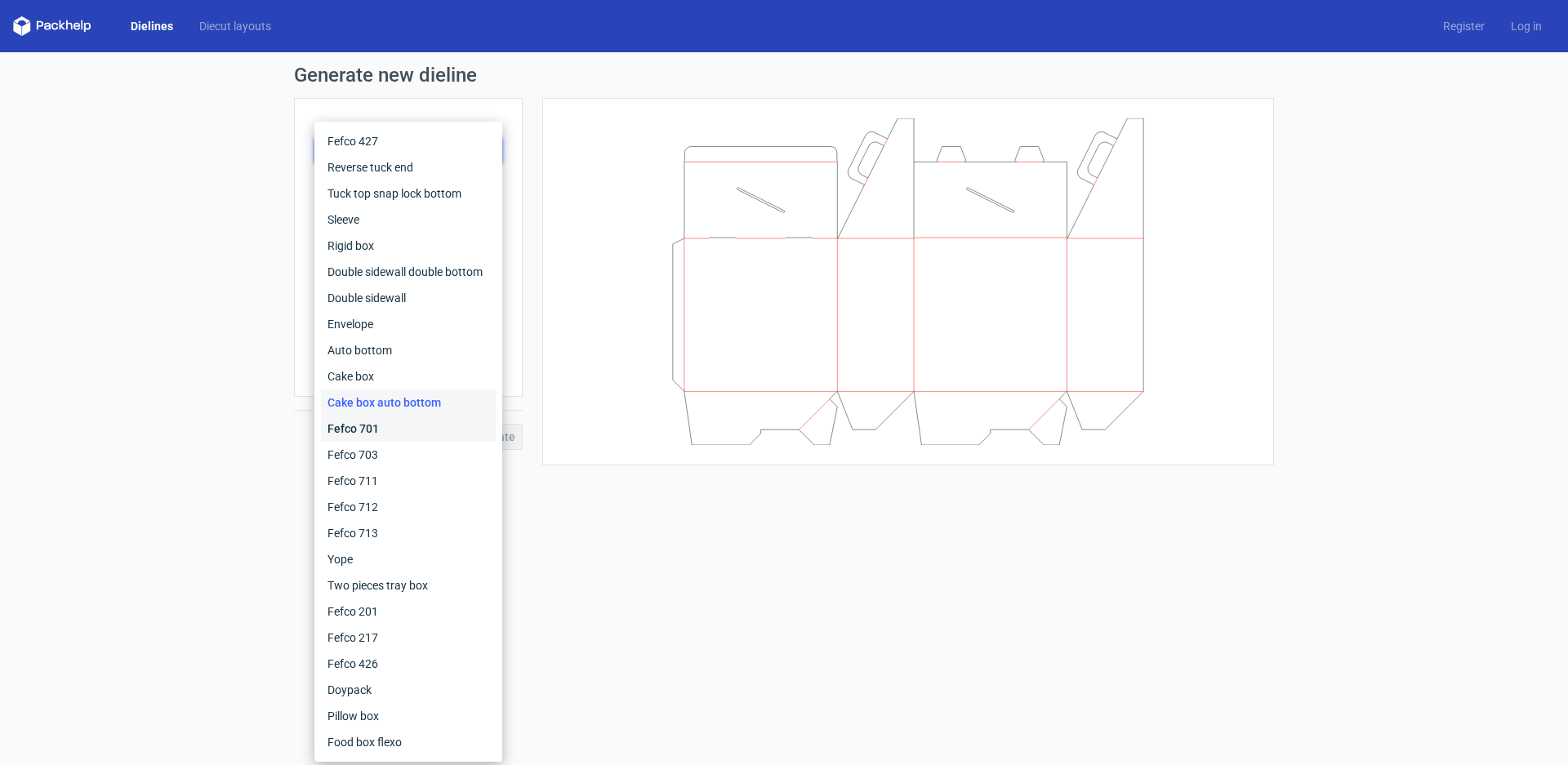
click at [393, 433] on div "Fefco 701" at bounding box center [408, 429] width 175 height 27
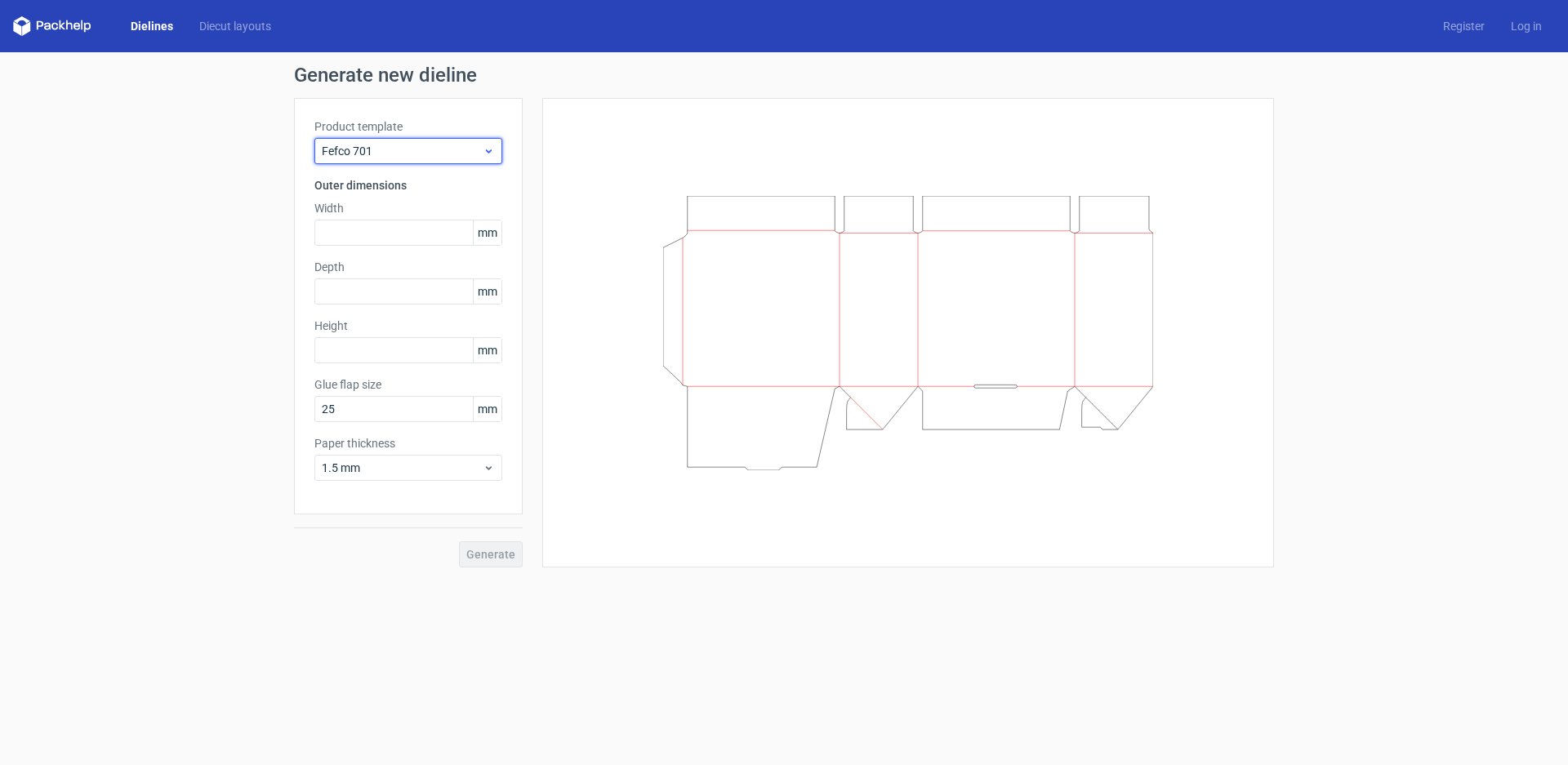
click at [482, 147] on span "Fefco 701" at bounding box center [402, 150] width 161 height 17
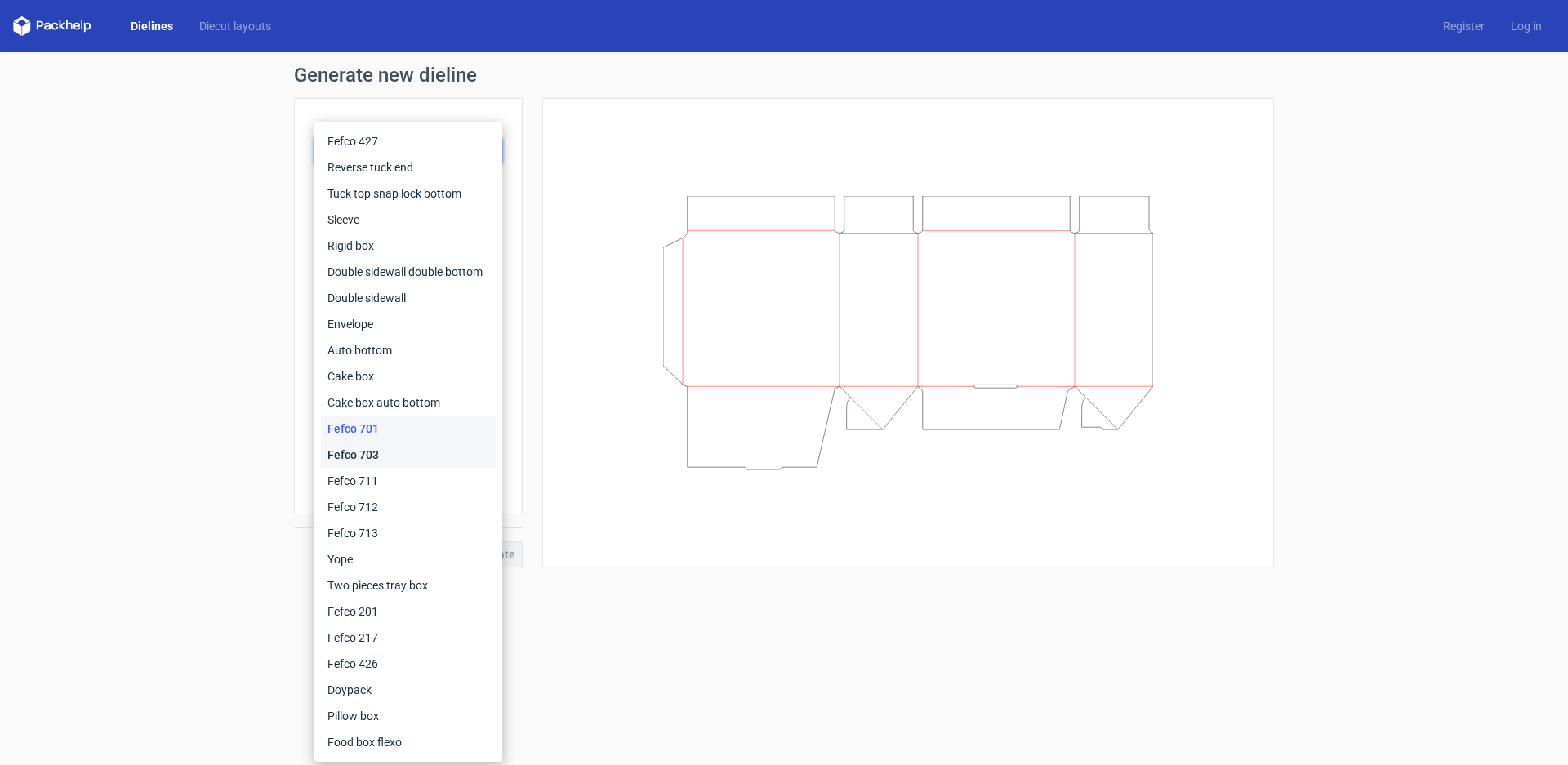
click at [407, 449] on div "Fefco 703" at bounding box center [408, 454] width 175 height 27
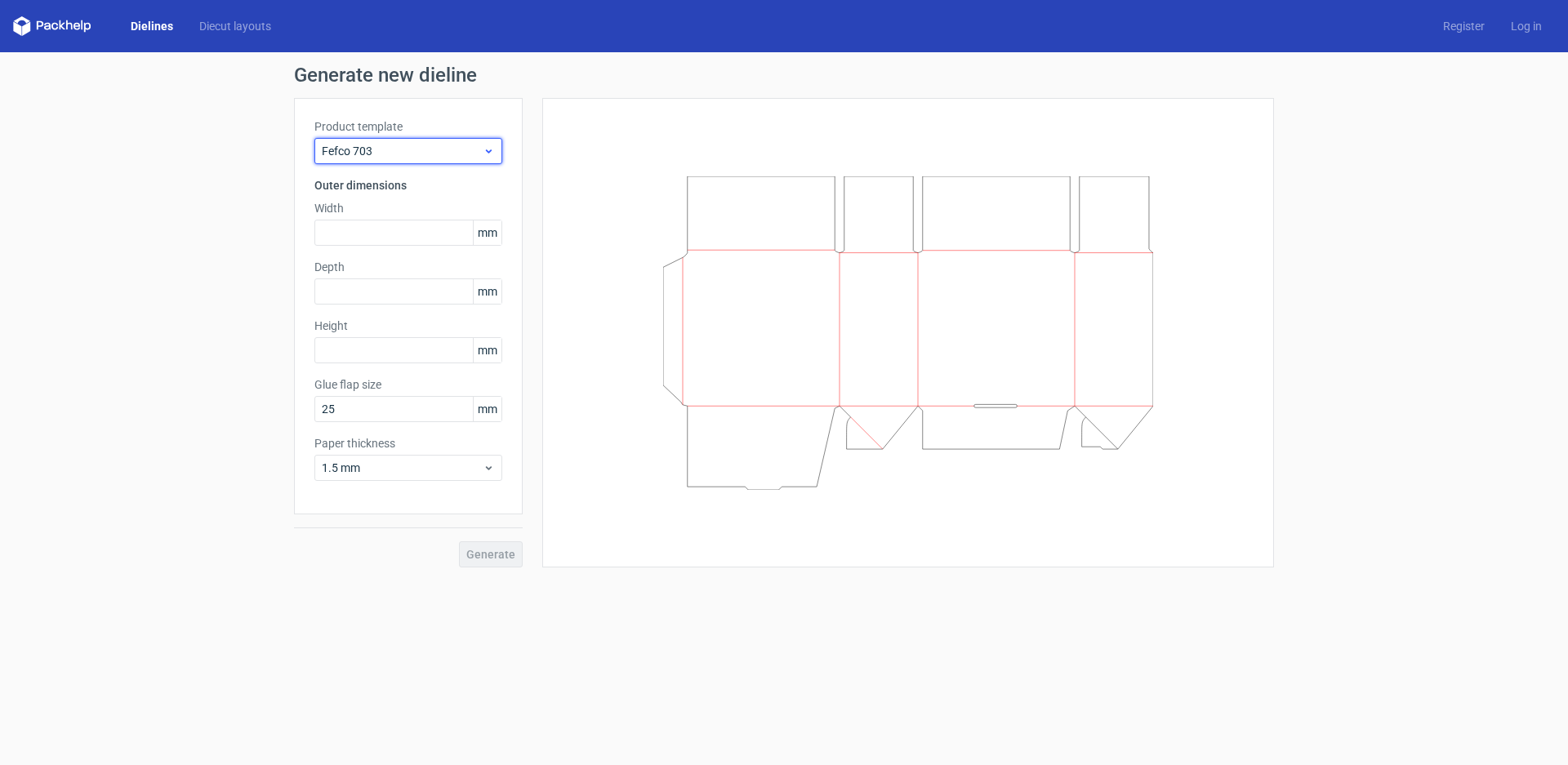
click at [497, 147] on div "Fefco 703" at bounding box center [408, 150] width 188 height 27
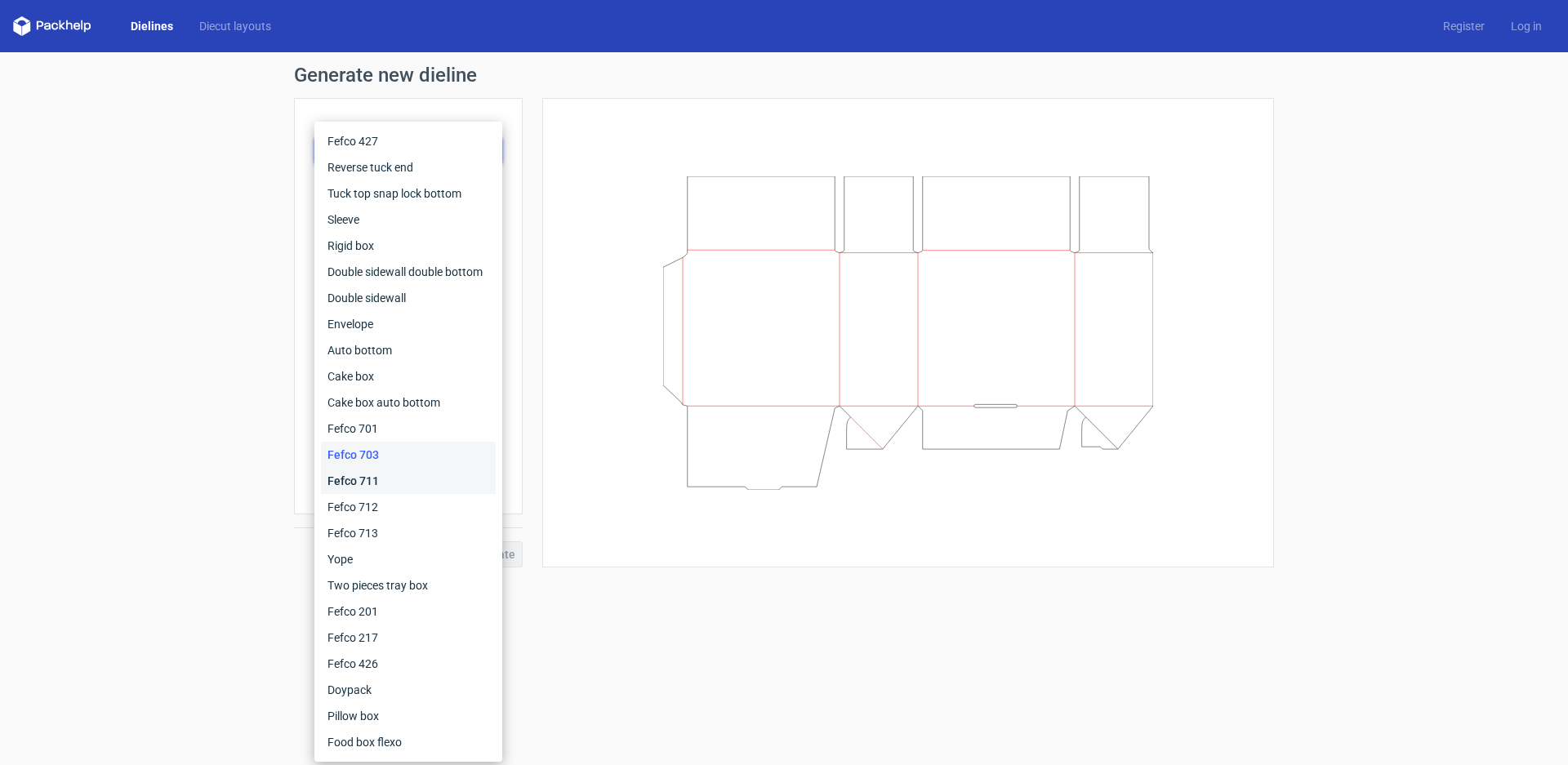
click at [404, 488] on div "Fefco 711" at bounding box center [408, 481] width 175 height 27
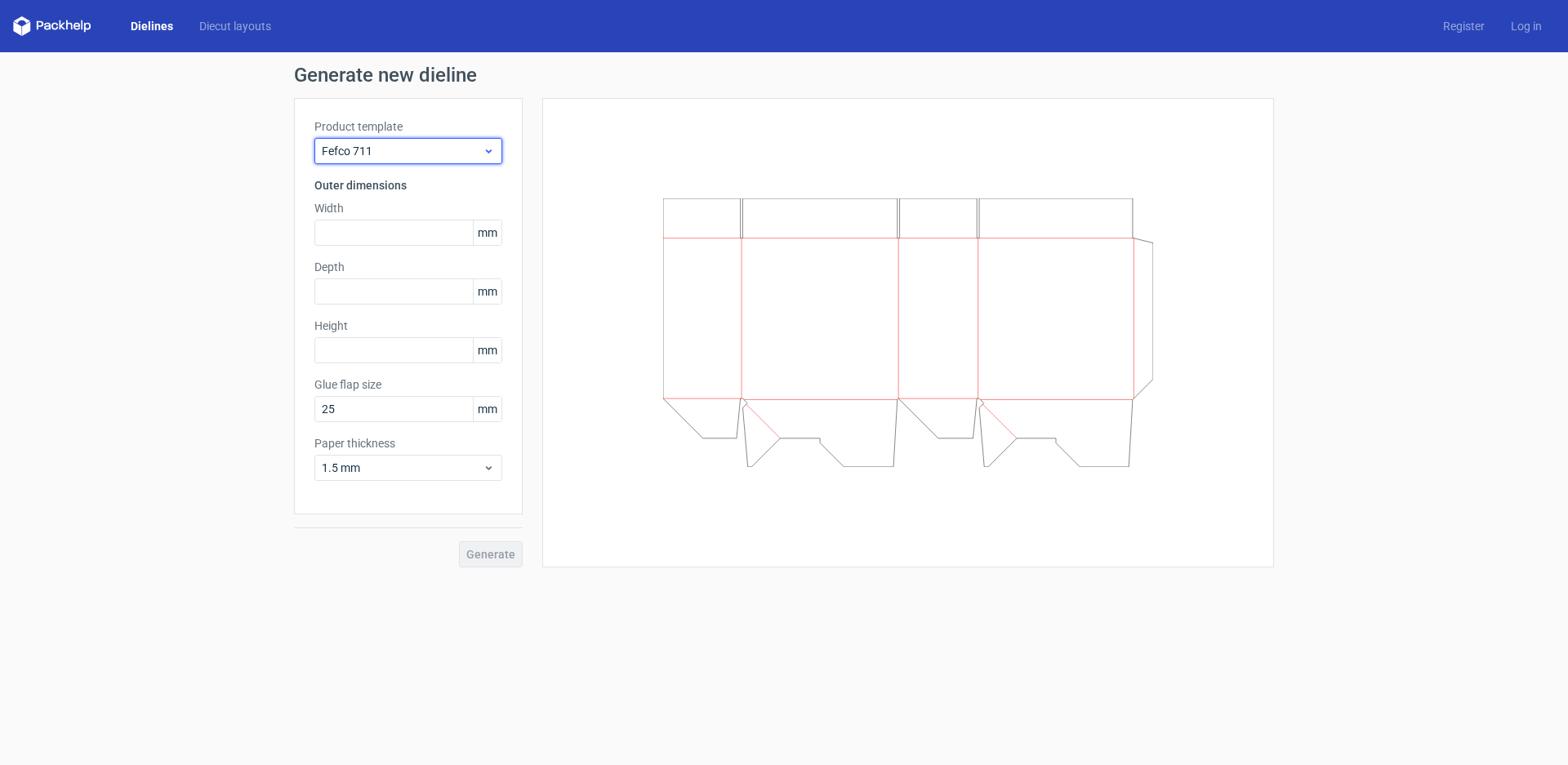
click at [492, 162] on div "Fefco 711" at bounding box center [408, 150] width 188 height 27
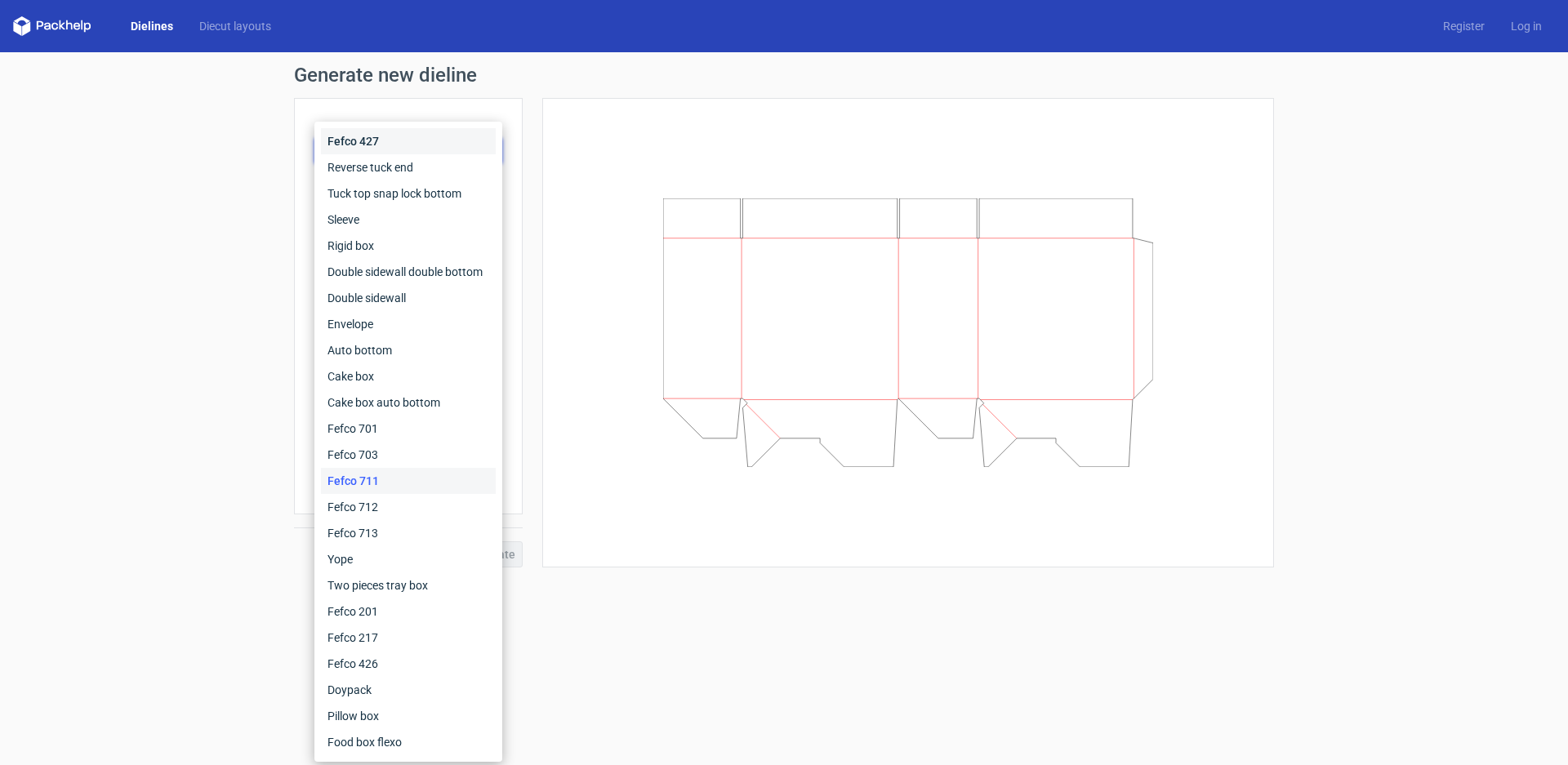
click at [377, 144] on div "Fefco 427" at bounding box center [408, 141] width 175 height 27
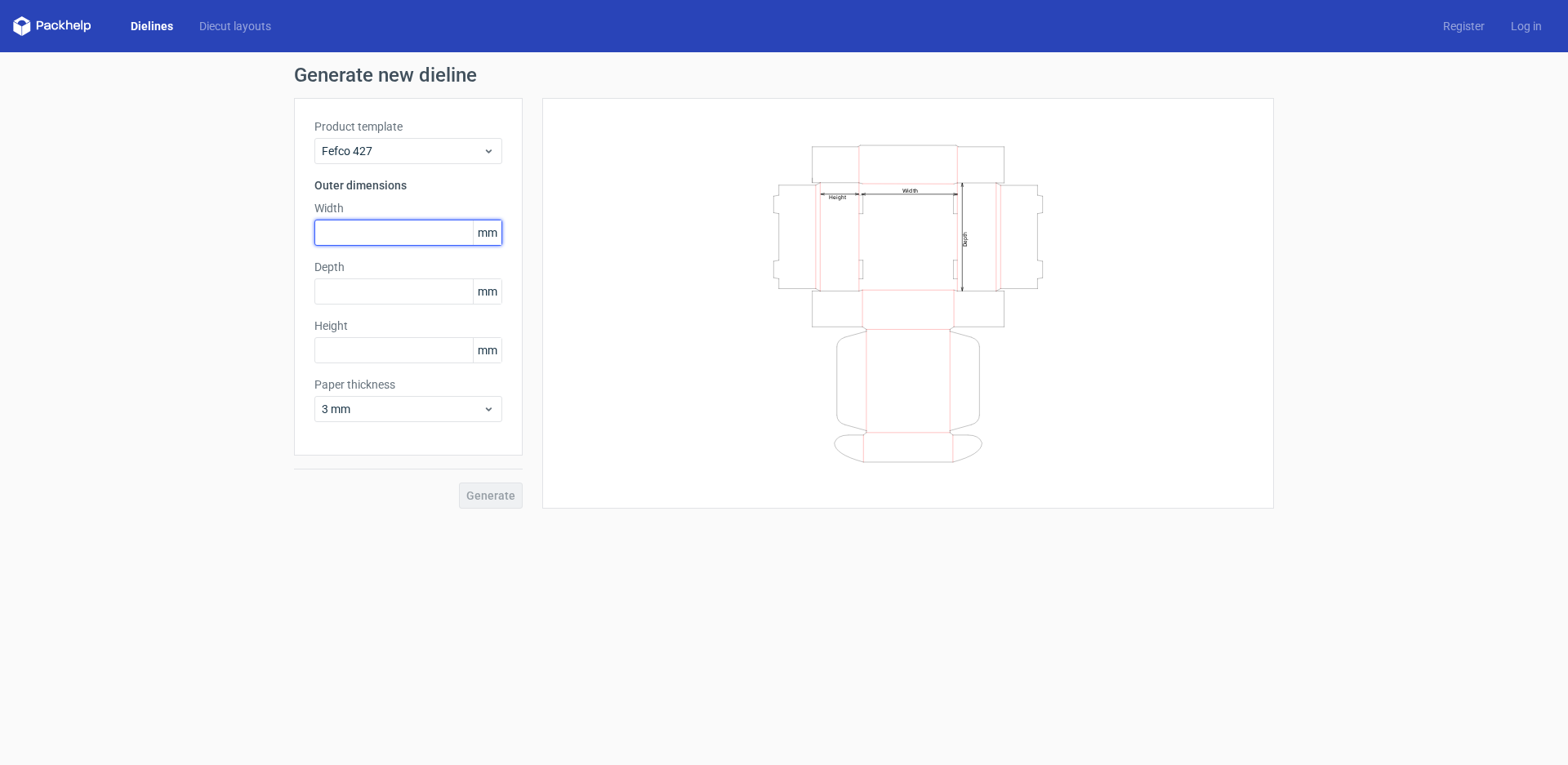
click at [416, 228] on input "text" at bounding box center [408, 232] width 188 height 27
type input "250"
click at [387, 290] on input "text" at bounding box center [408, 291] width 188 height 27
type input "180"
click at [375, 349] on input "text" at bounding box center [408, 350] width 188 height 27
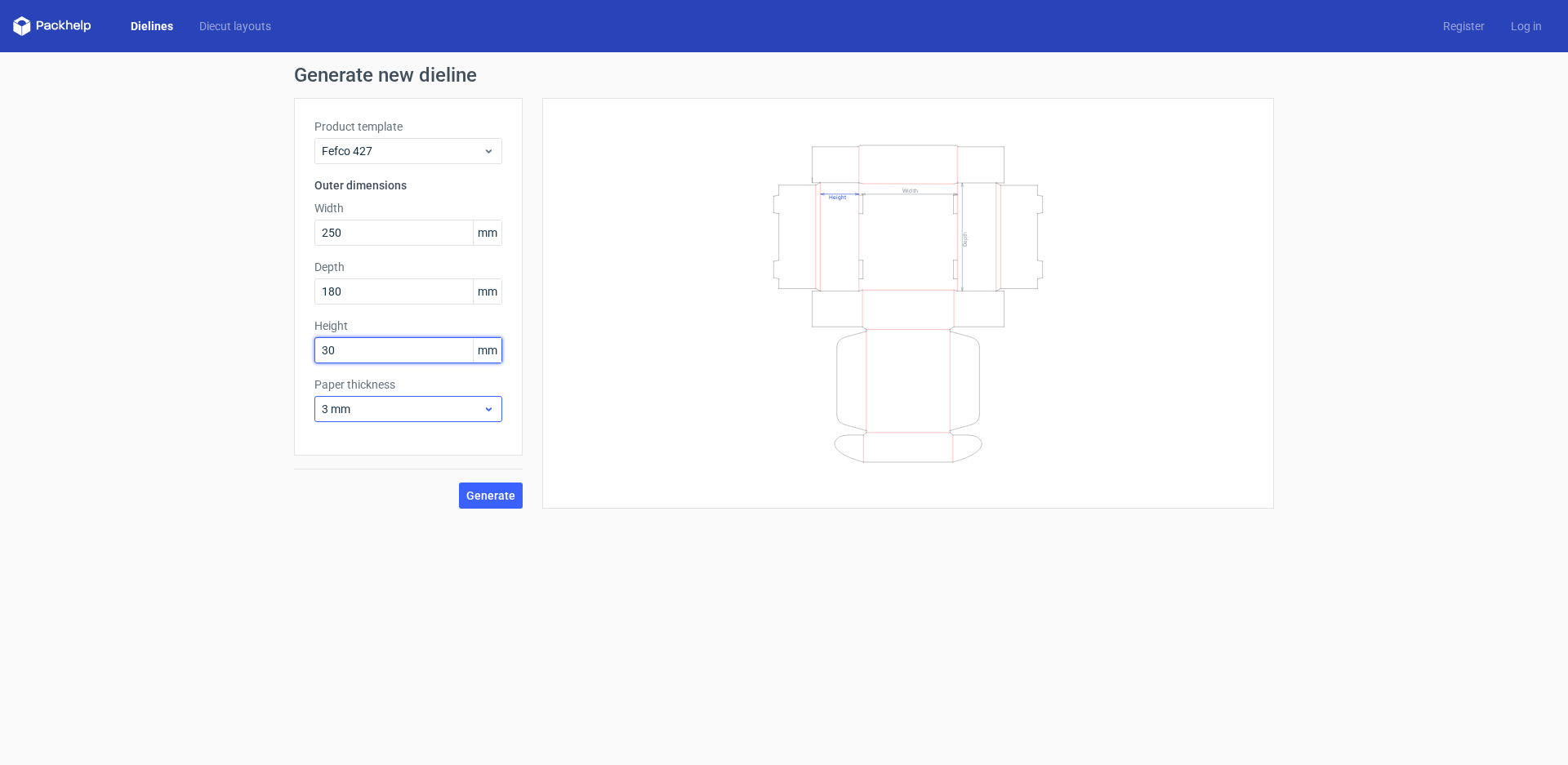
type input "30"
click at [490, 411] on icon at bounding box center [489, 408] width 12 height 13
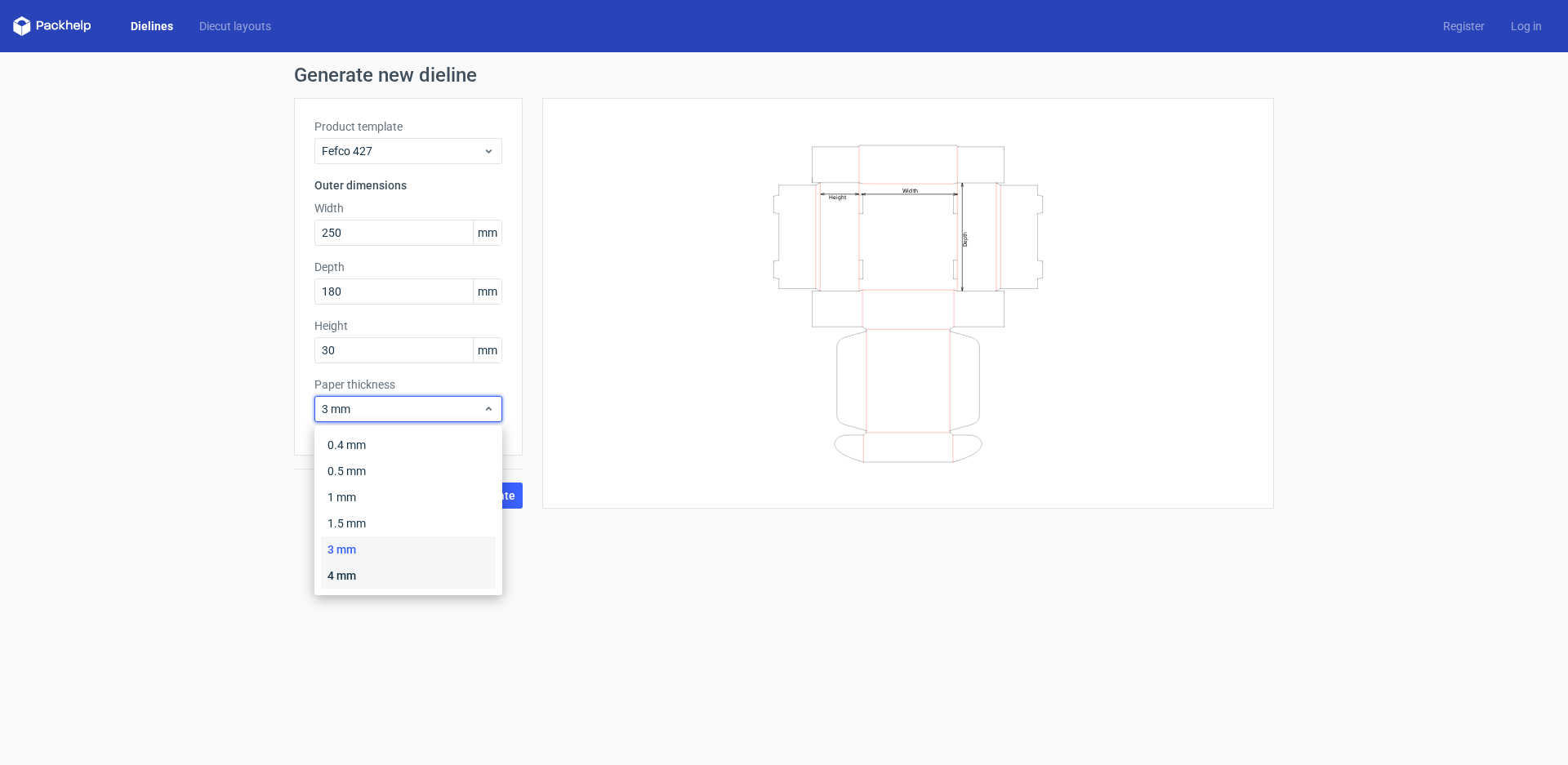
click at [388, 571] on div "4 mm" at bounding box center [408, 575] width 175 height 27
click at [491, 406] on icon at bounding box center [489, 408] width 12 height 13
click at [421, 557] on div "3 mm" at bounding box center [408, 549] width 175 height 27
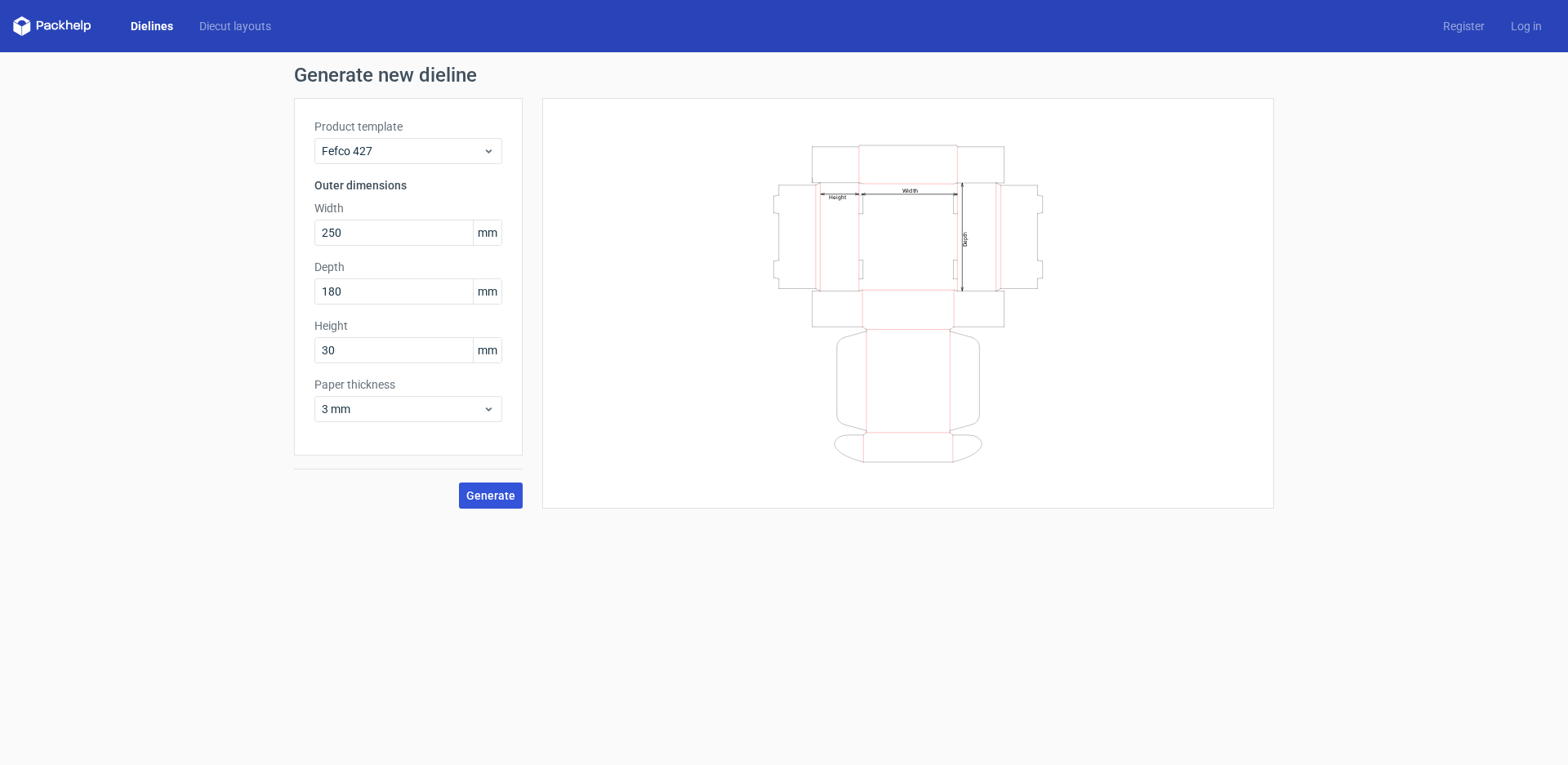
click at [474, 495] on span "Generate" at bounding box center [491, 496] width 49 height 12
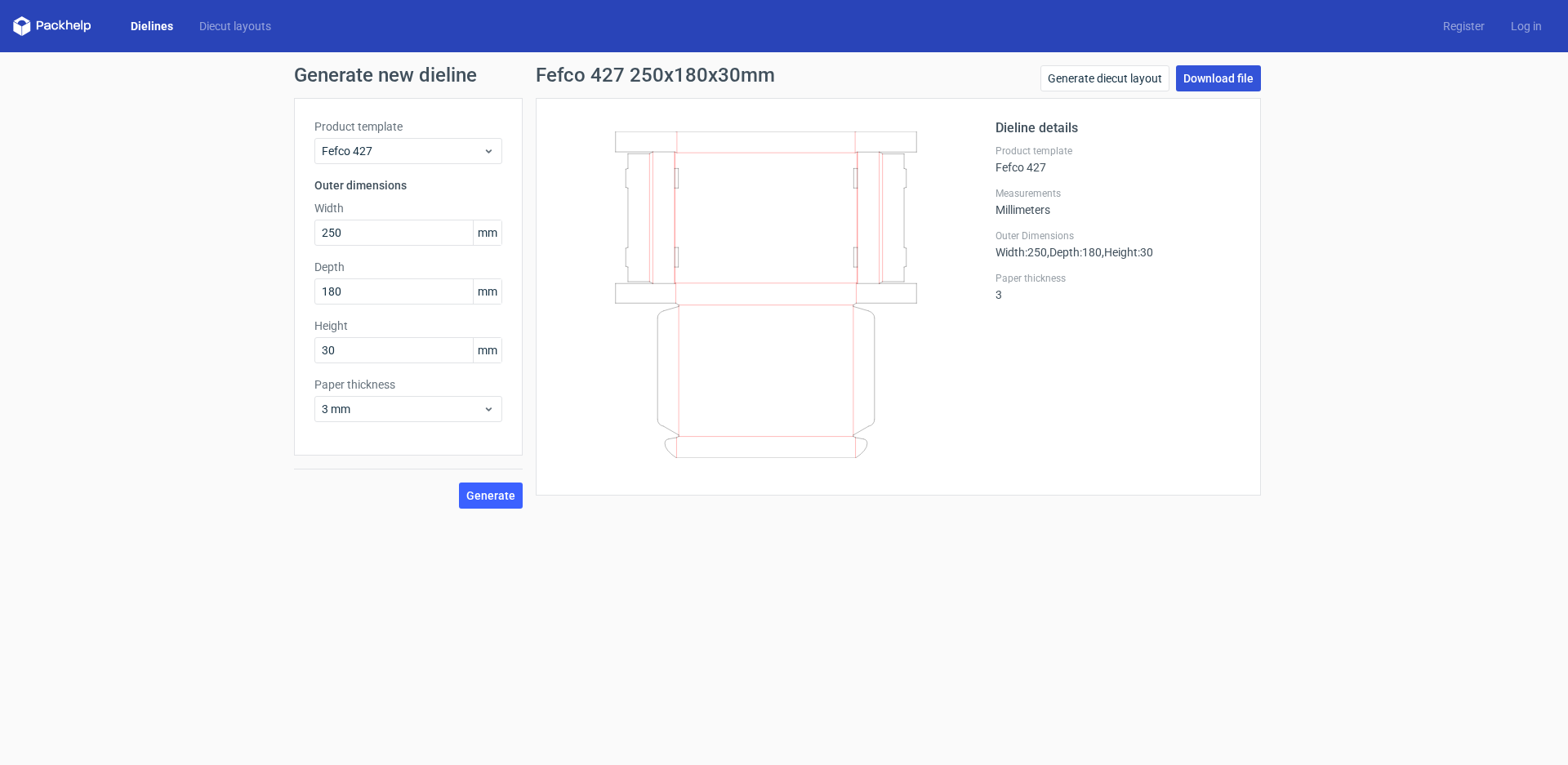
click at [1222, 76] on link "Download file" at bounding box center [1219, 78] width 85 height 27
